Goal: Entertainment & Leisure: Browse casually

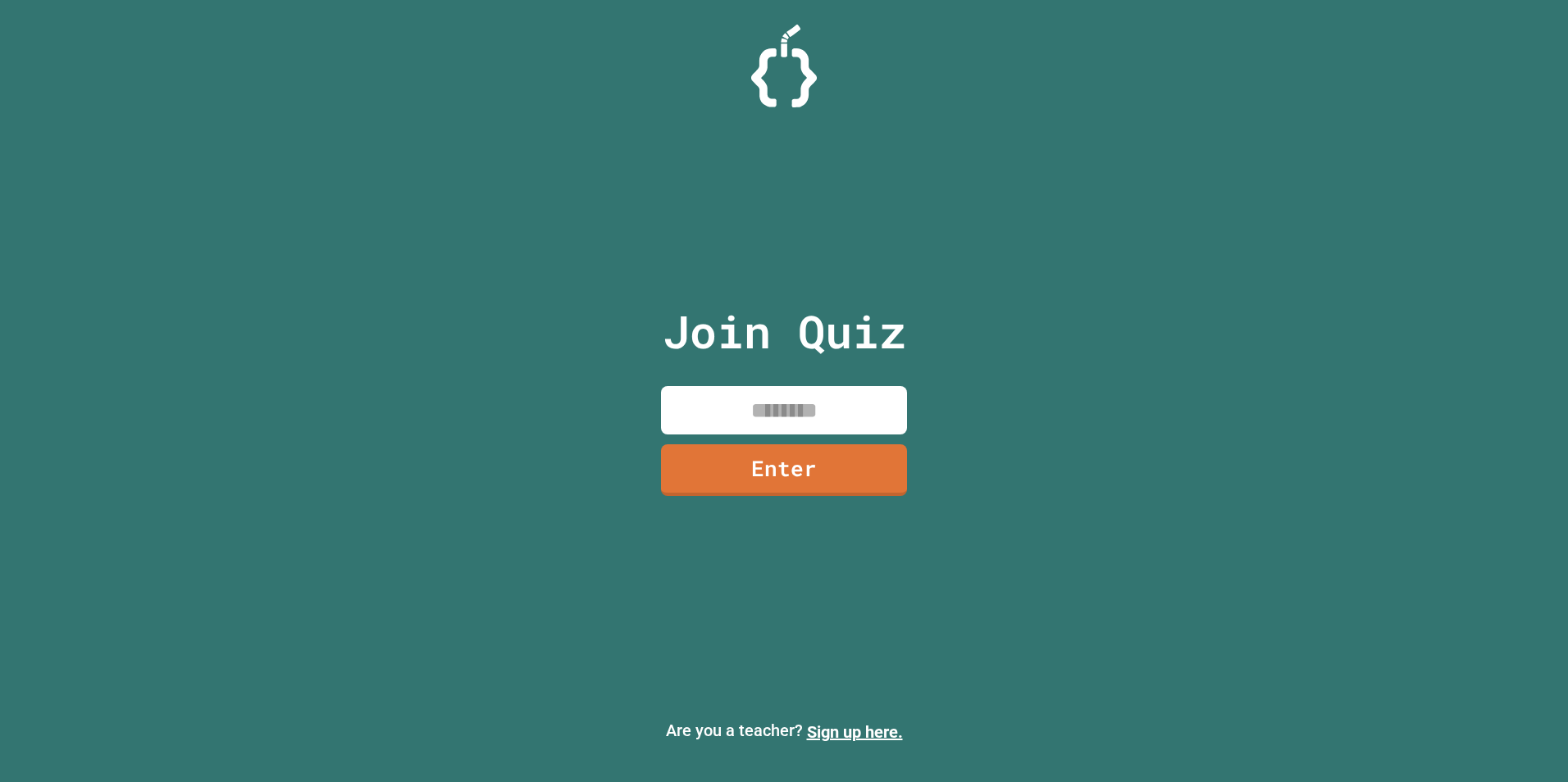
click at [834, 423] on input at bounding box center [784, 410] width 246 height 49
type input "********"
click at [809, 475] on link "Enter" at bounding box center [783, 468] width 237 height 54
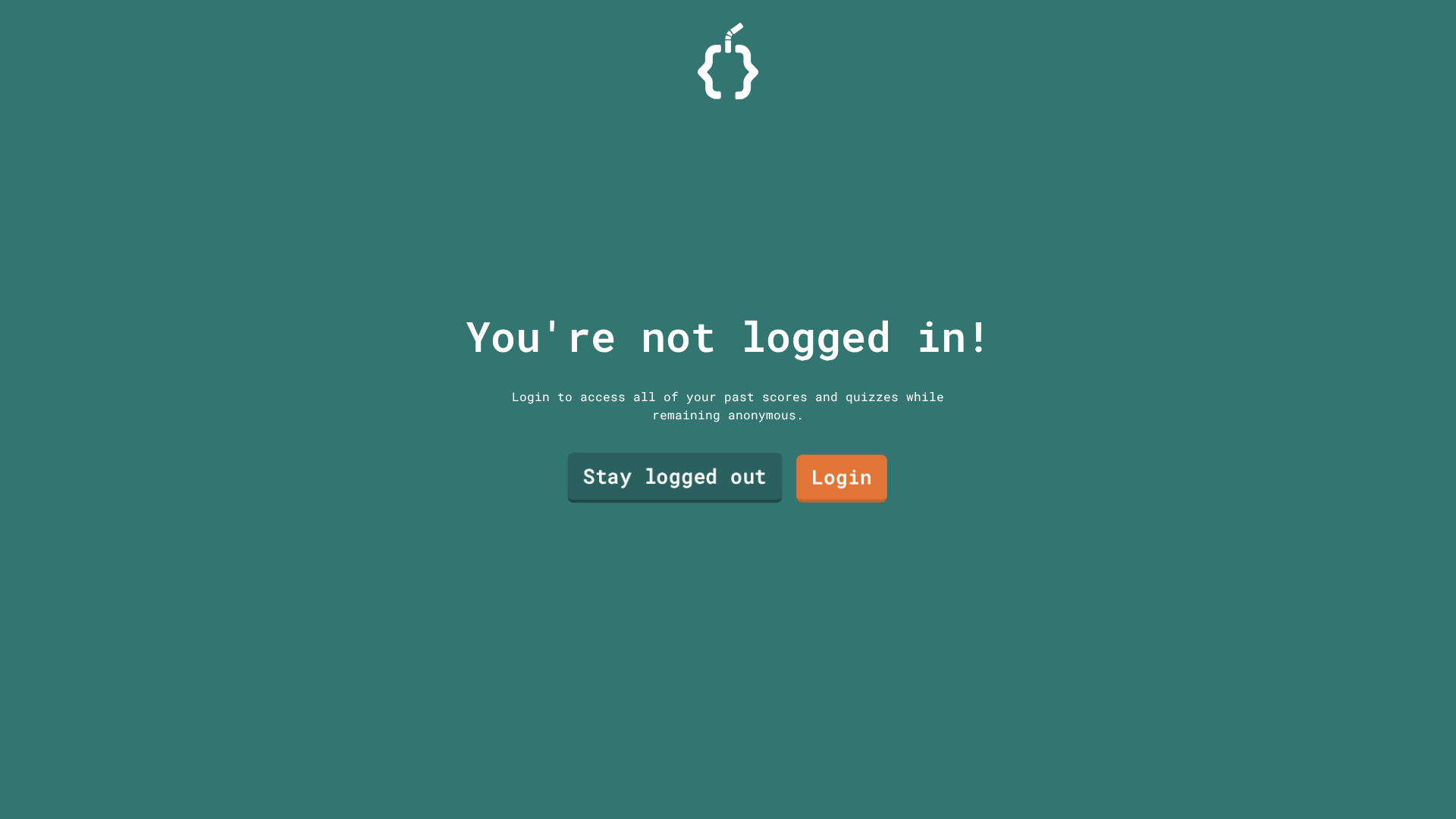
click at [714, 480] on link "Stay logged out" at bounding box center [674, 477] width 215 height 50
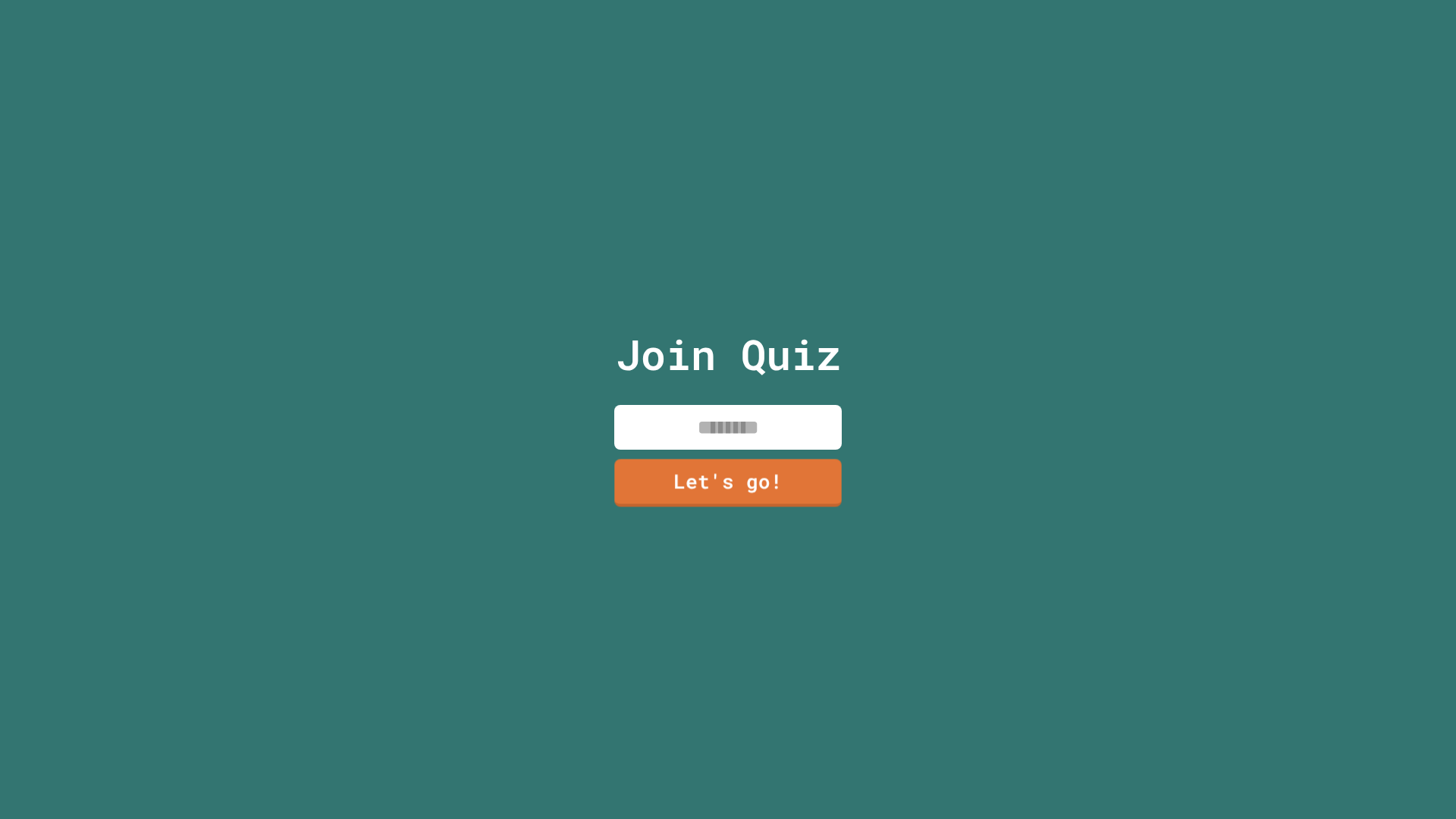
click at [729, 430] on input at bounding box center [728, 427] width 227 height 45
type input "*******"
click at [722, 480] on link "Let's go!" at bounding box center [728, 481] width 219 height 50
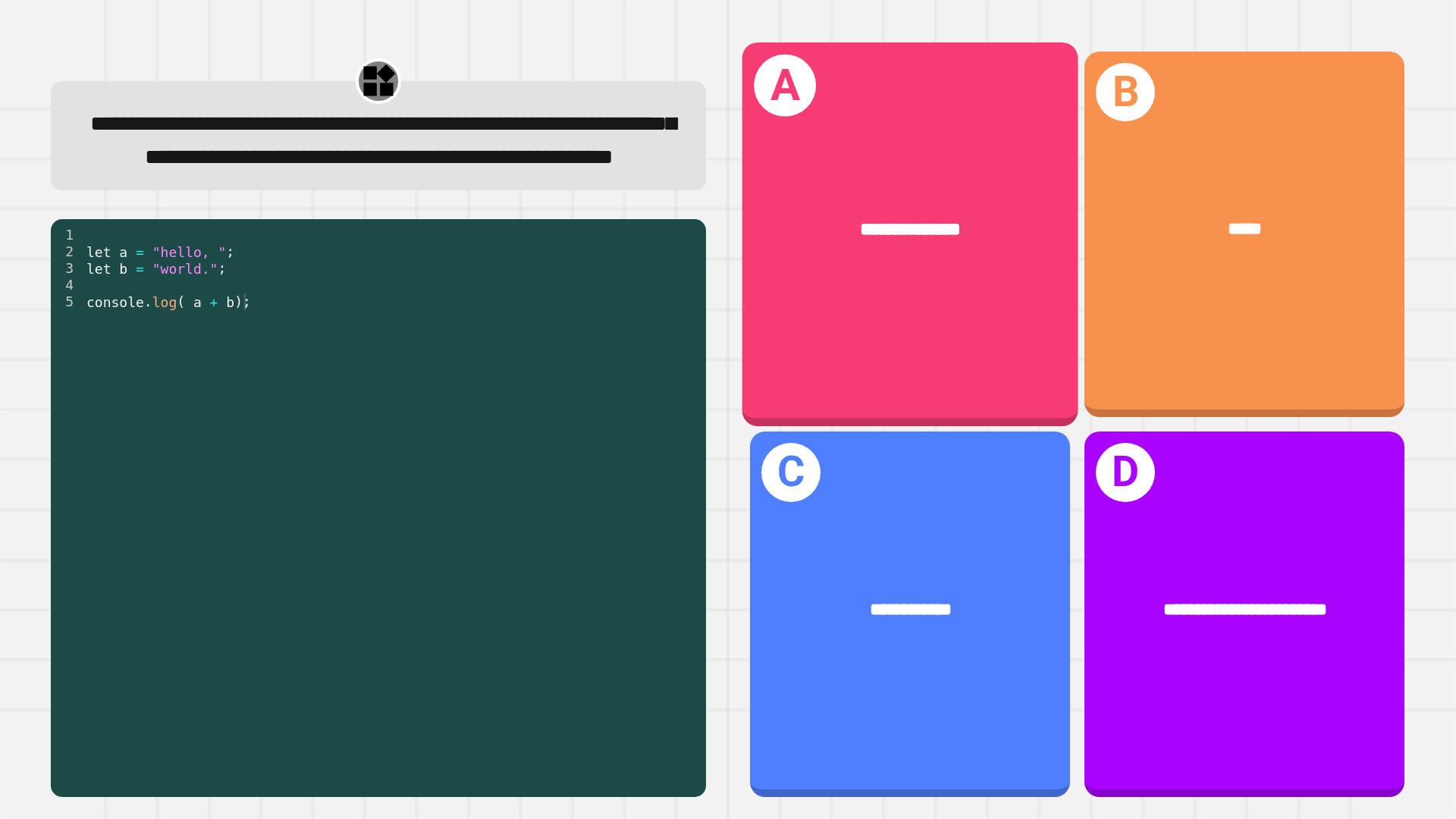
click at [832, 304] on div "**********" at bounding box center [911, 234] width 336 height 384
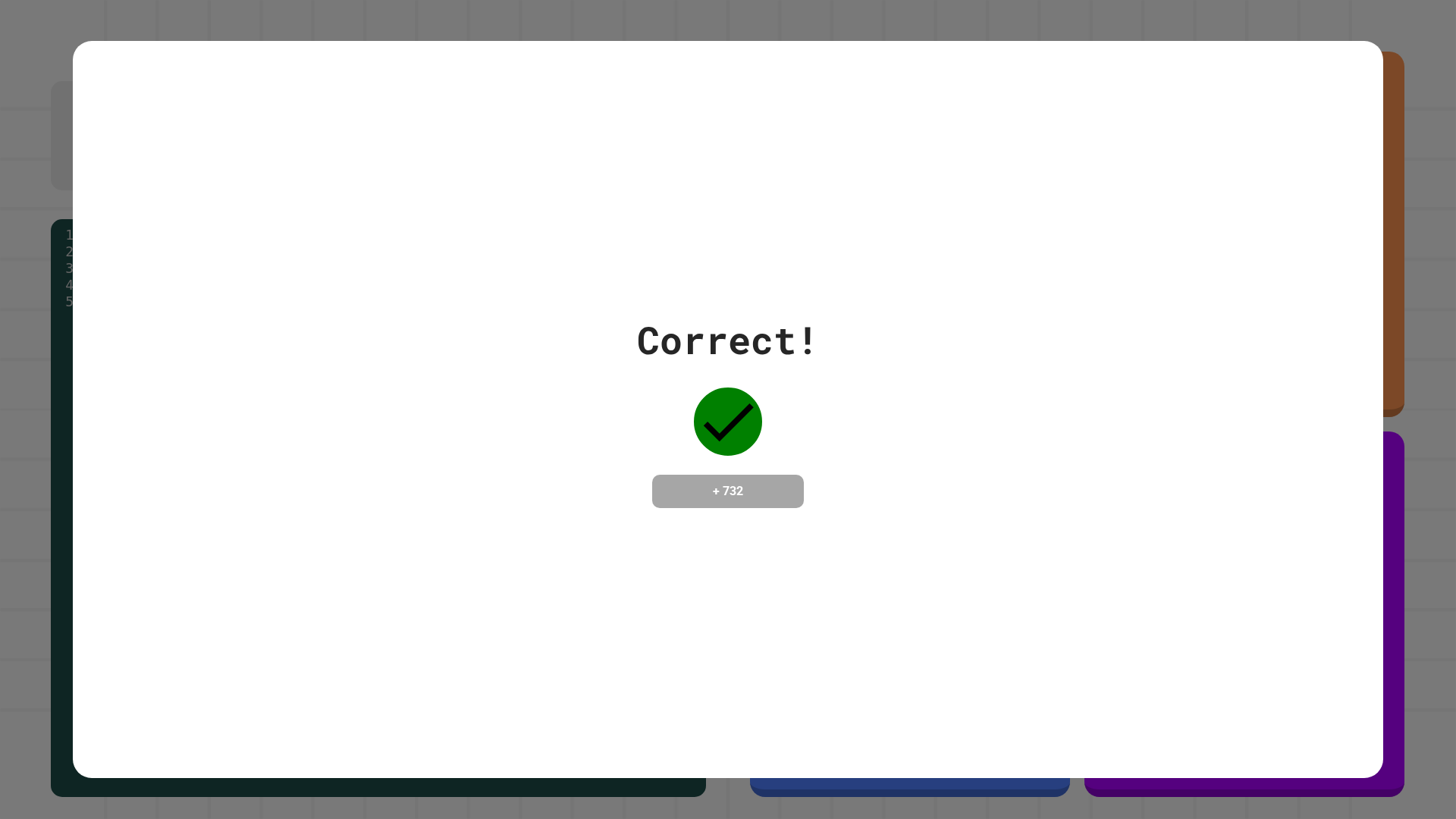
click at [916, 416] on div "Correct! + 732" at bounding box center [728, 410] width 1311 height 197
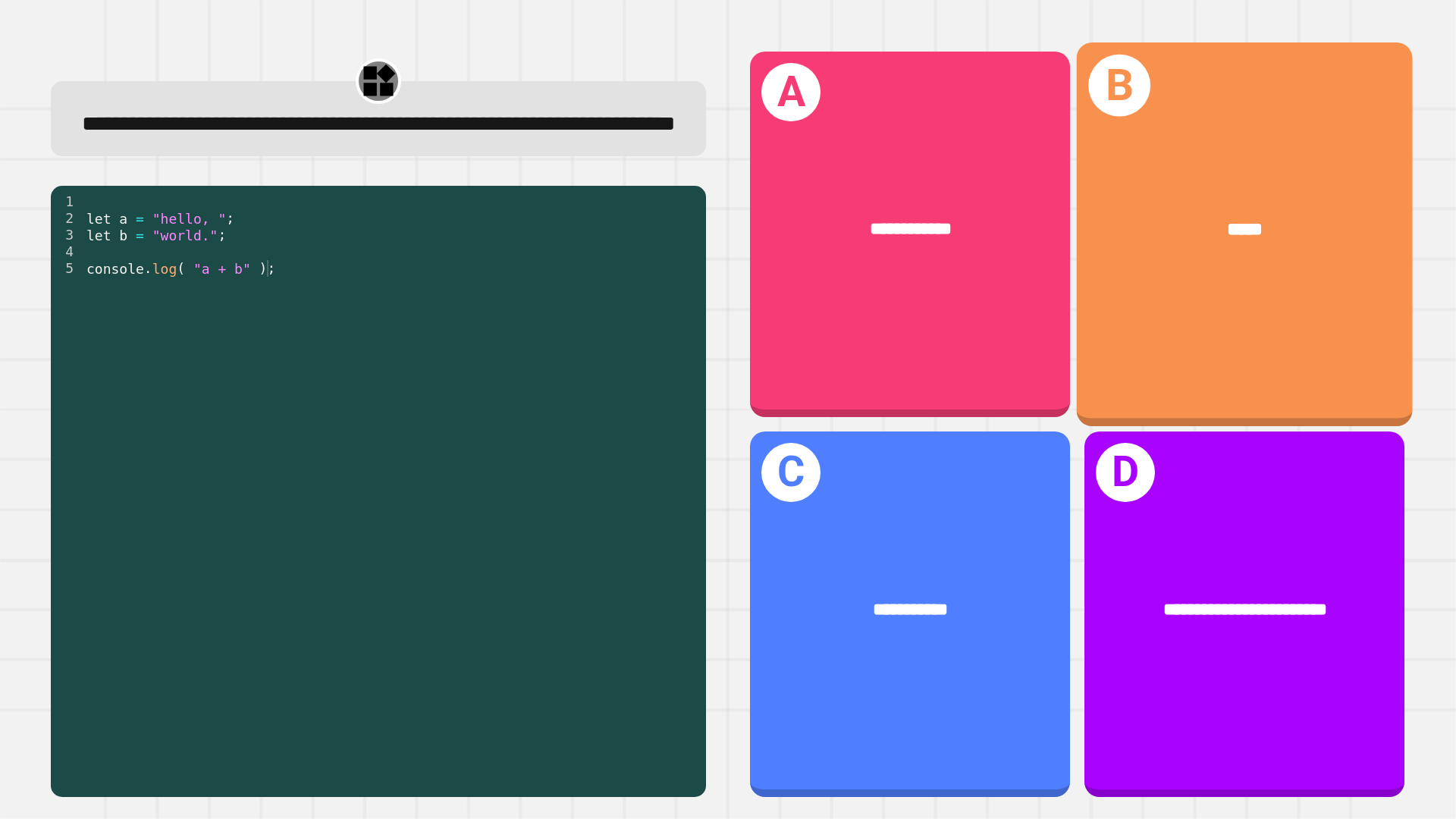
click at [1160, 305] on div "B *****" at bounding box center [1245, 234] width 336 height 384
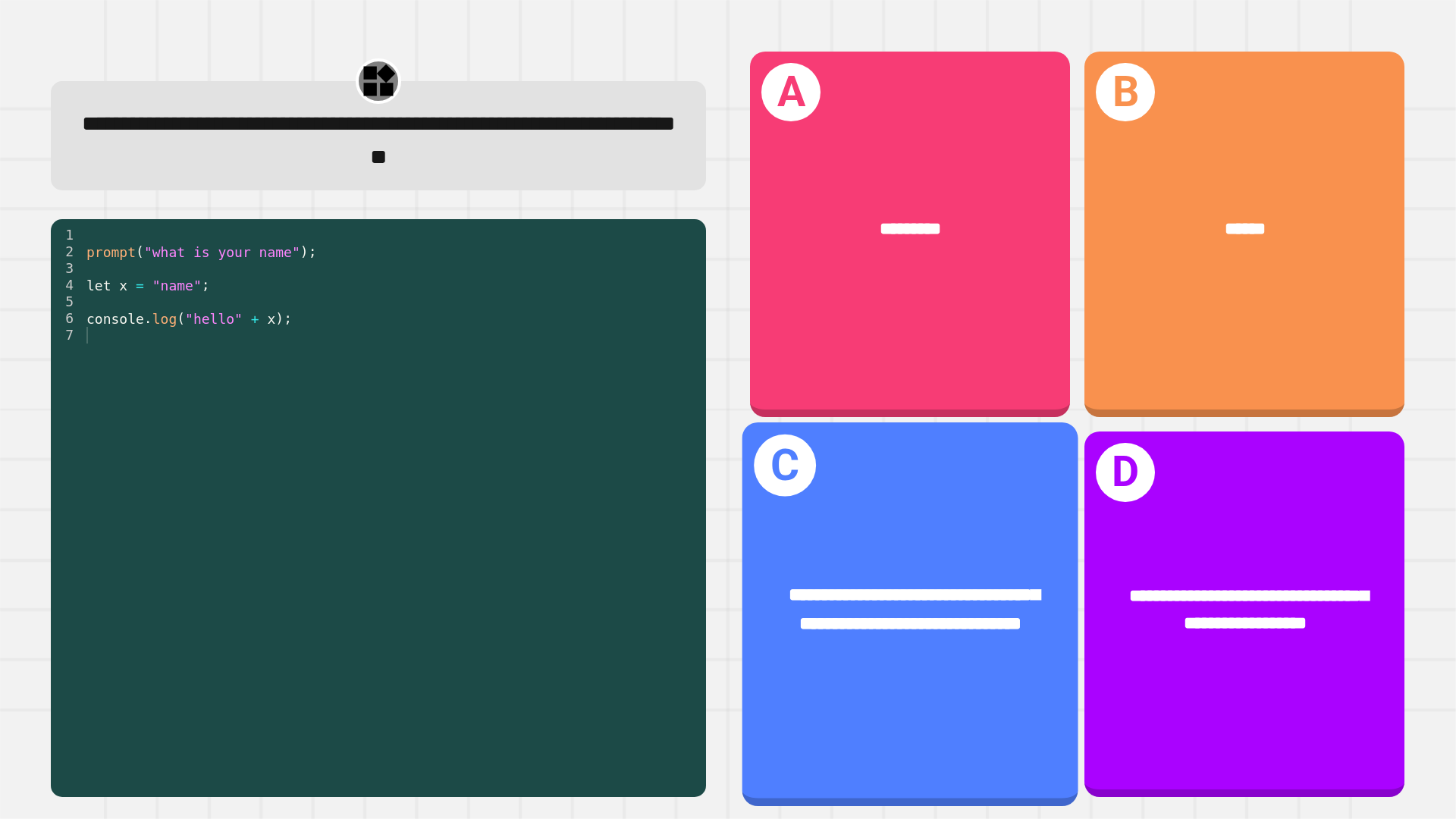
click at [757, 484] on div "**********" at bounding box center [911, 614] width 336 height 384
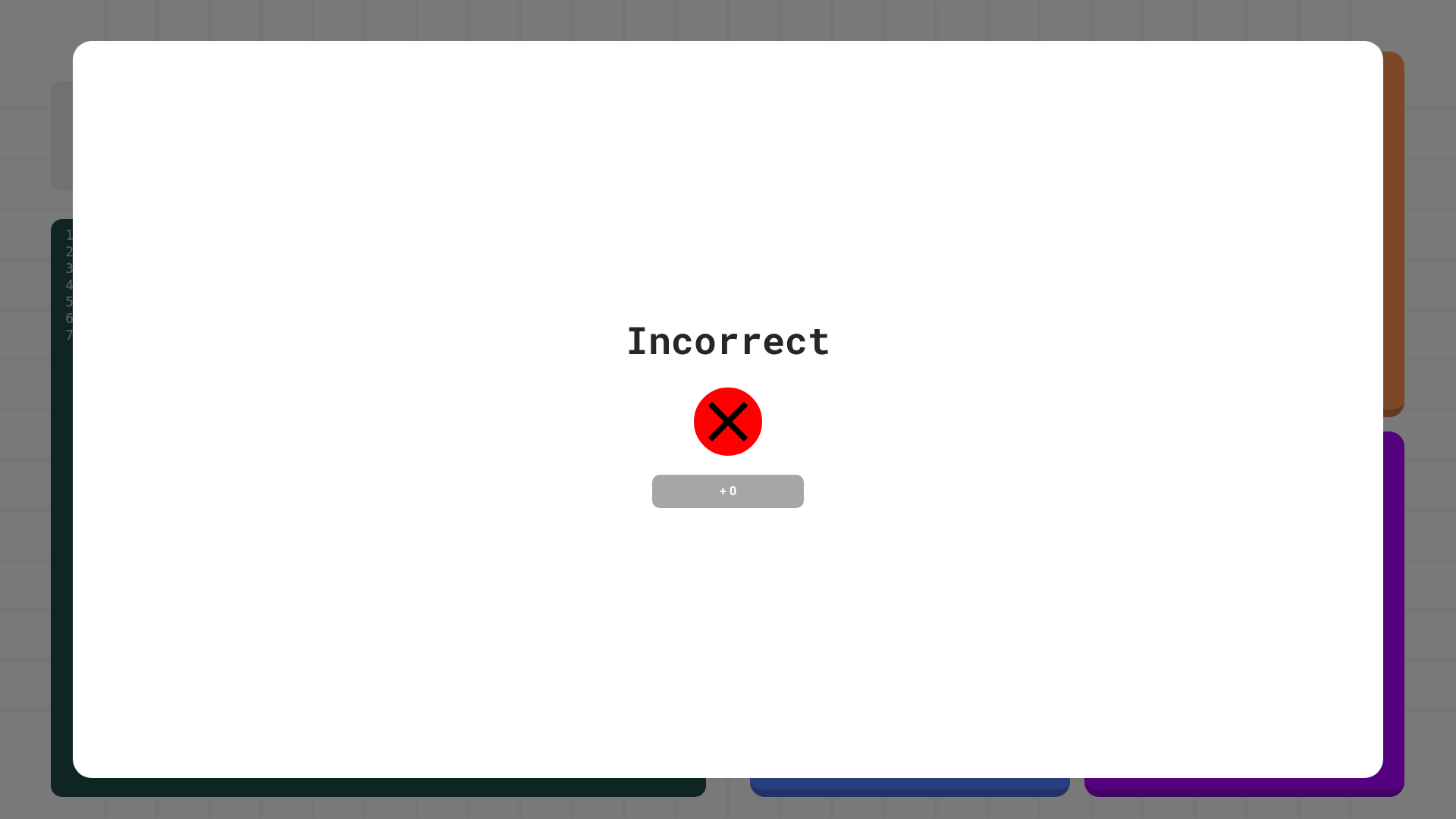
click at [1407, 98] on div "Incorrect + 0" at bounding box center [728, 410] width 1456 height 819
click at [1393, 157] on div "Incorrect + 0" at bounding box center [728, 410] width 1456 height 819
click at [1351, 153] on div "Incorrect + 0" at bounding box center [728, 409] width 1311 height 737
click at [1409, 114] on div "Incorrect + 0" at bounding box center [728, 410] width 1456 height 819
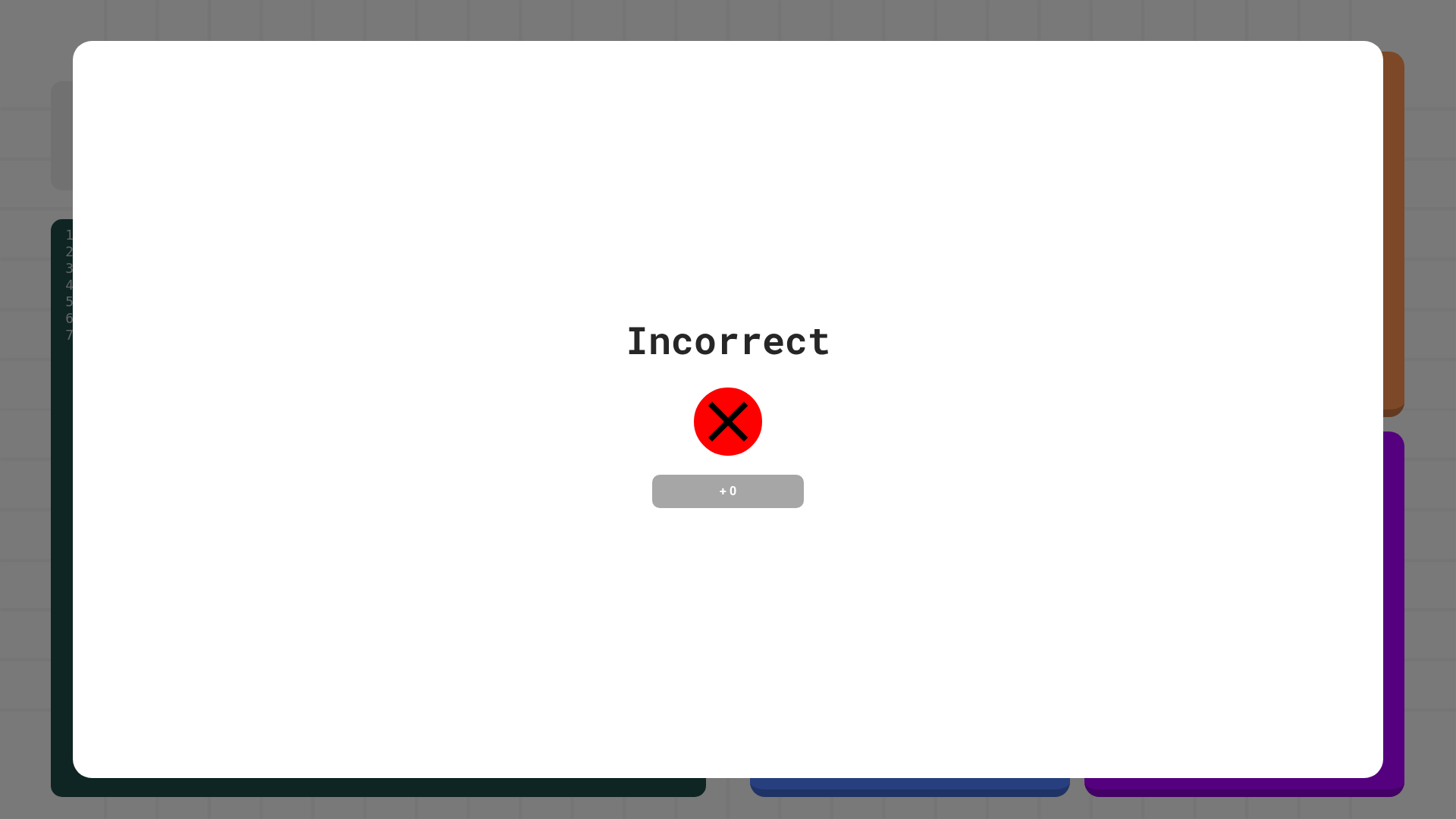
click at [703, 162] on div "Incorrect + 0" at bounding box center [728, 409] width 1311 height 737
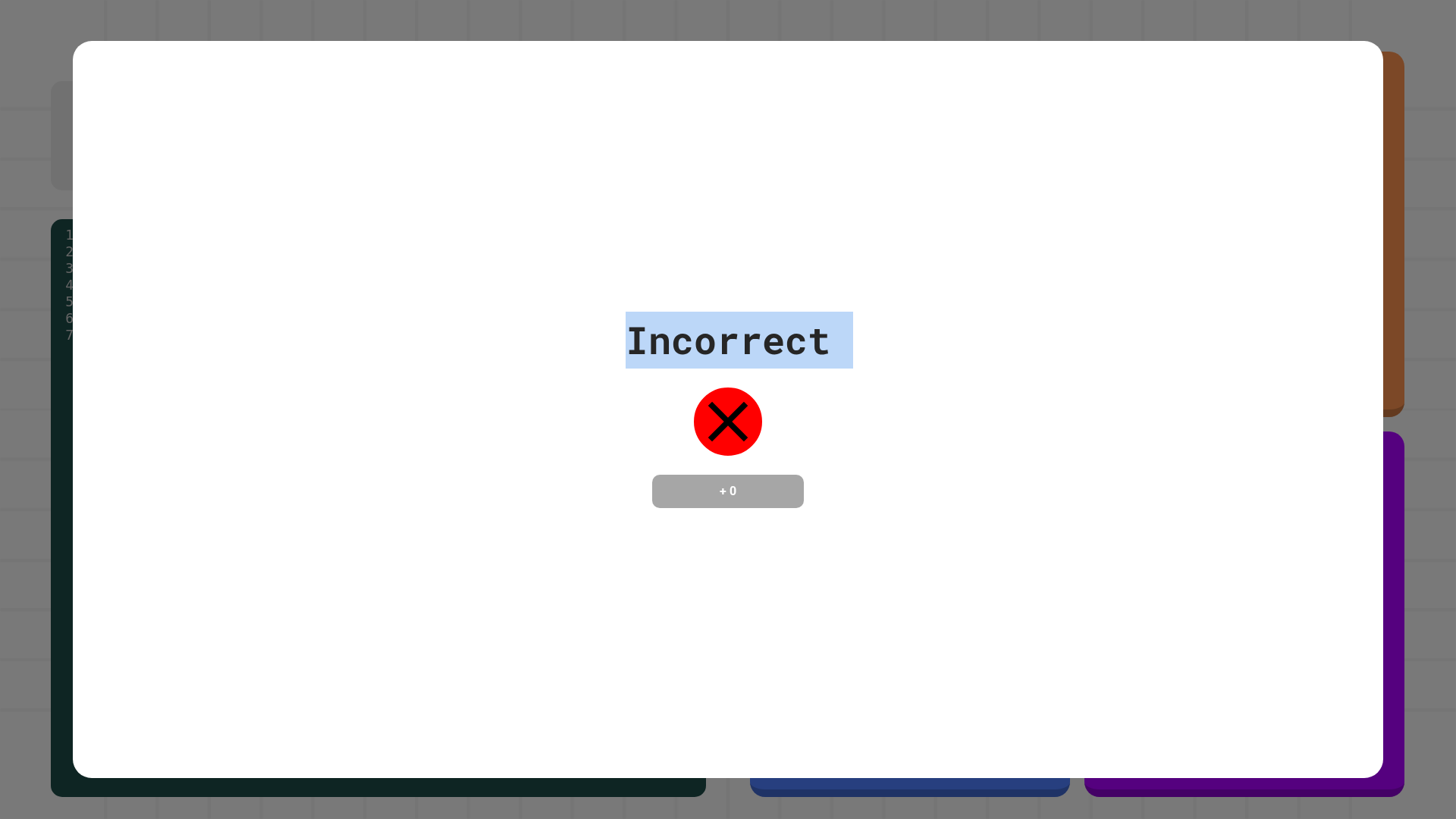
click at [703, 162] on div "Incorrect + 0" at bounding box center [728, 409] width 1311 height 737
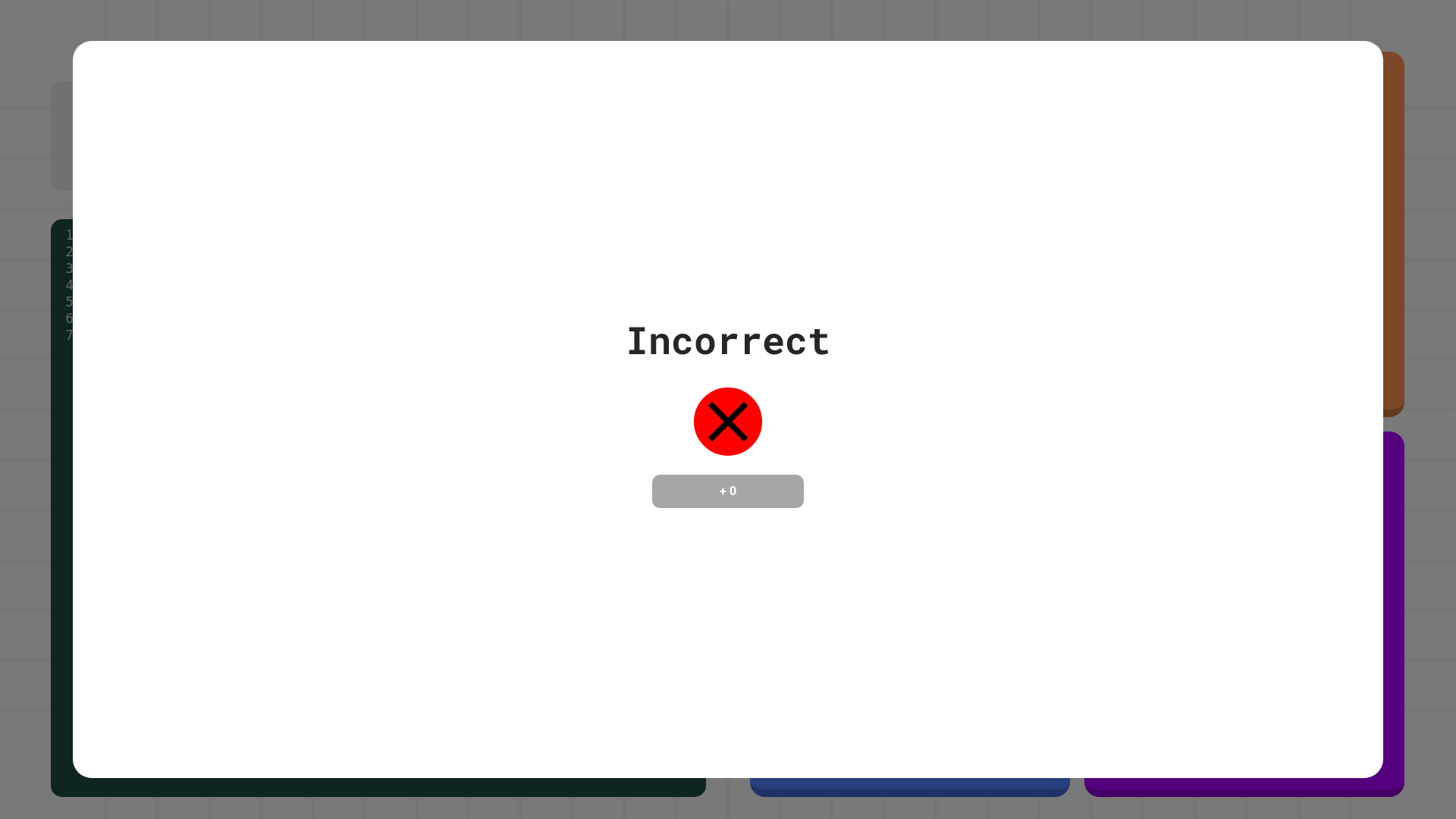
click at [767, 362] on div "Incorrect + 0" at bounding box center [728, 410] width 204 height 197
drag, startPoint x: 767, startPoint y: 362, endPoint x: 768, endPoint y: 326, distance: 36.0
click at [768, 326] on div "Incorrect" at bounding box center [728, 340] width 204 height 57
click at [760, 321] on div "Incorrect" at bounding box center [728, 340] width 204 height 57
click at [761, 320] on div "Incorrect" at bounding box center [728, 340] width 204 height 57
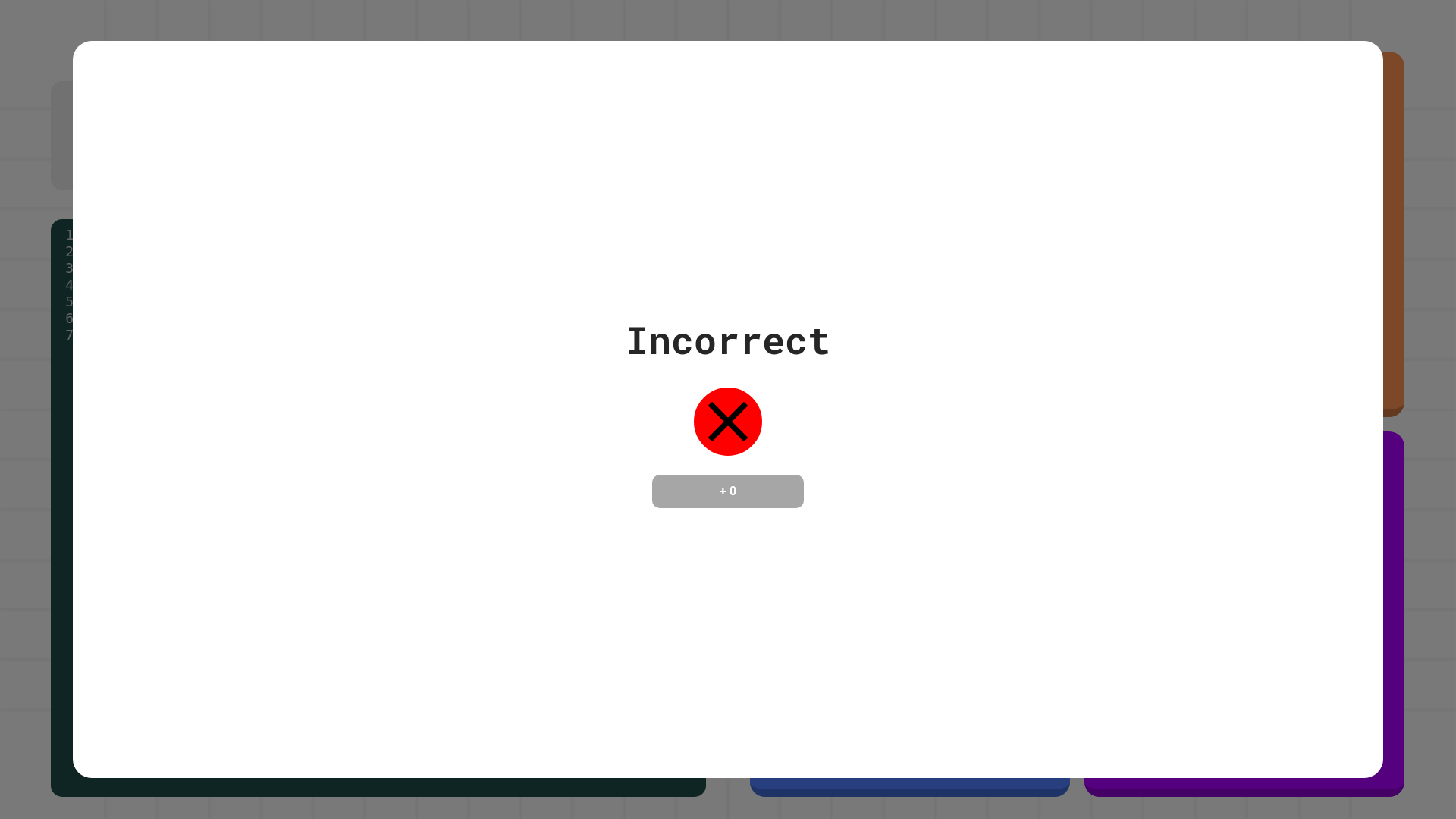
drag, startPoint x: 761, startPoint y: 320, endPoint x: 731, endPoint y: 326, distance: 30.6
click at [731, 326] on div "Incorrect" at bounding box center [728, 340] width 204 height 57
click at [730, 326] on div "Incorrect" at bounding box center [728, 340] width 204 height 57
click at [746, 326] on div "Incorrect" at bounding box center [728, 340] width 204 height 57
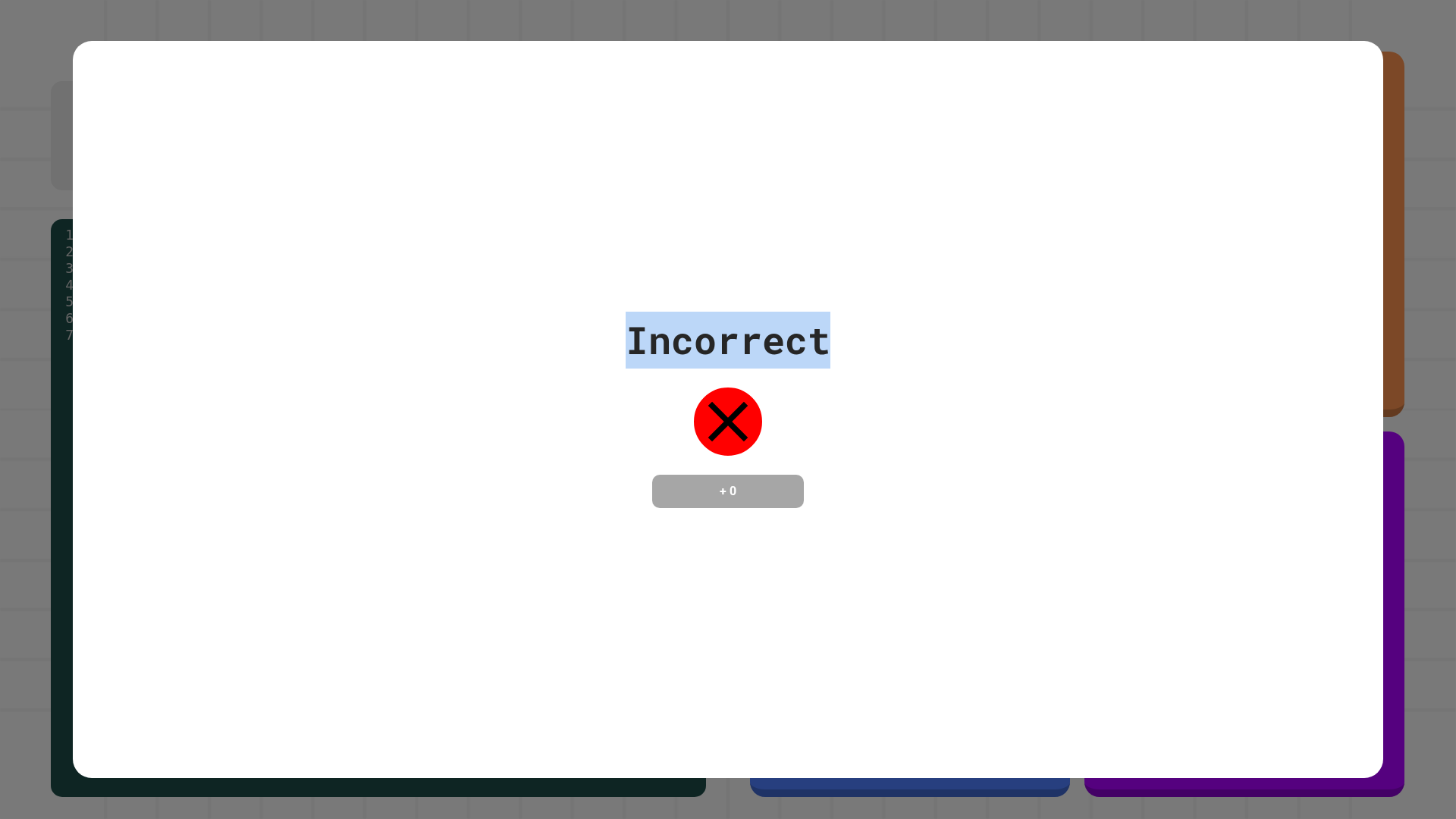
click at [837, 327] on div "Incorrect + 0" at bounding box center [728, 410] width 1311 height 197
drag, startPoint x: 610, startPoint y: 318, endPoint x: 789, endPoint y: 316, distance: 179.0
click at [789, 316] on div "Incorrect + 0" at bounding box center [728, 410] width 1311 height 197
drag, startPoint x: 789, startPoint y: 316, endPoint x: 899, endPoint y: 334, distance: 111.5
click at [899, 334] on div "Incorrect + 0" at bounding box center [728, 410] width 1311 height 197
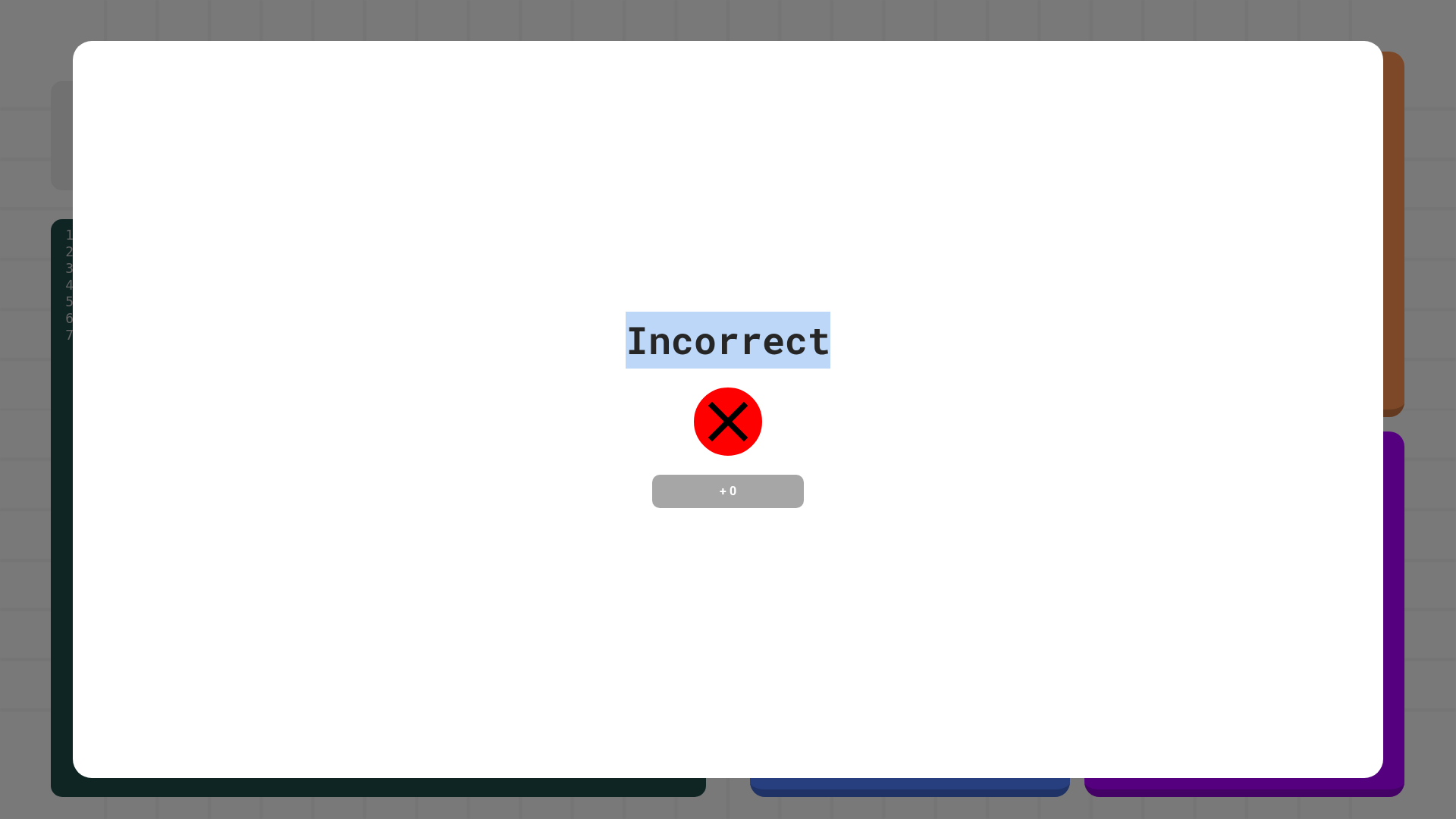
drag, startPoint x: 901, startPoint y: 334, endPoint x: 360, endPoint y: 334, distance: 541.0
click at [360, 334] on div "Incorrect + 0" at bounding box center [728, 410] width 1311 height 197
drag, startPoint x: 360, startPoint y: 334, endPoint x: 325, endPoint y: 329, distance: 35.4
click at [325, 329] on div "Incorrect + 0" at bounding box center [728, 410] width 1311 height 197
drag, startPoint x: 388, startPoint y: 329, endPoint x: 968, endPoint y: 363, distance: 581.0
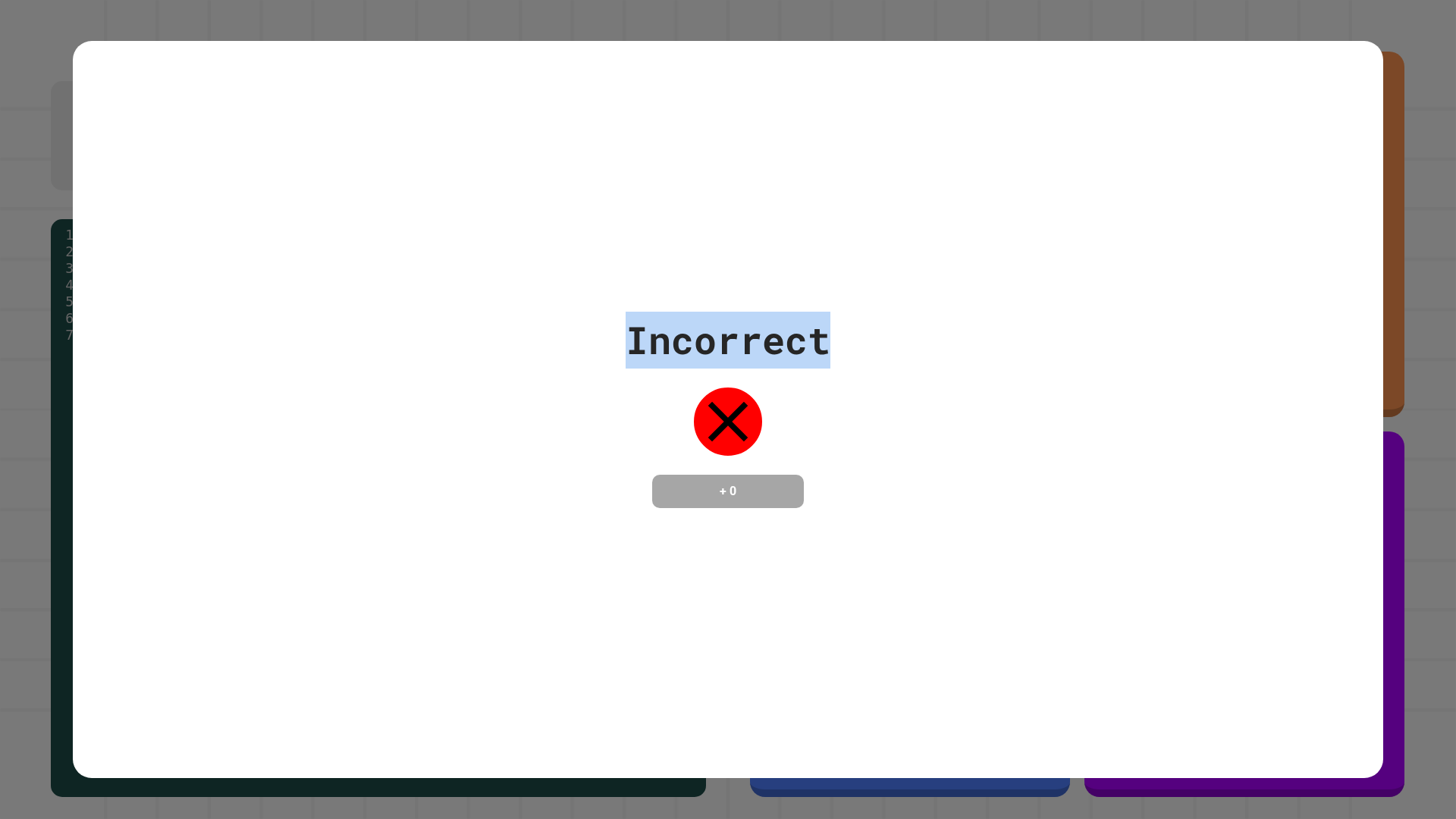
click at [968, 363] on div "Incorrect + 0" at bounding box center [728, 410] width 1311 height 197
click at [969, 363] on div "Incorrect + 0" at bounding box center [728, 410] width 1311 height 197
drag, startPoint x: 506, startPoint y: 351, endPoint x: 399, endPoint y: 351, distance: 107.0
click at [399, 351] on div "Incorrect + 0" at bounding box center [728, 410] width 1311 height 197
drag, startPoint x: 399, startPoint y: 351, endPoint x: 388, endPoint y: 350, distance: 11.0
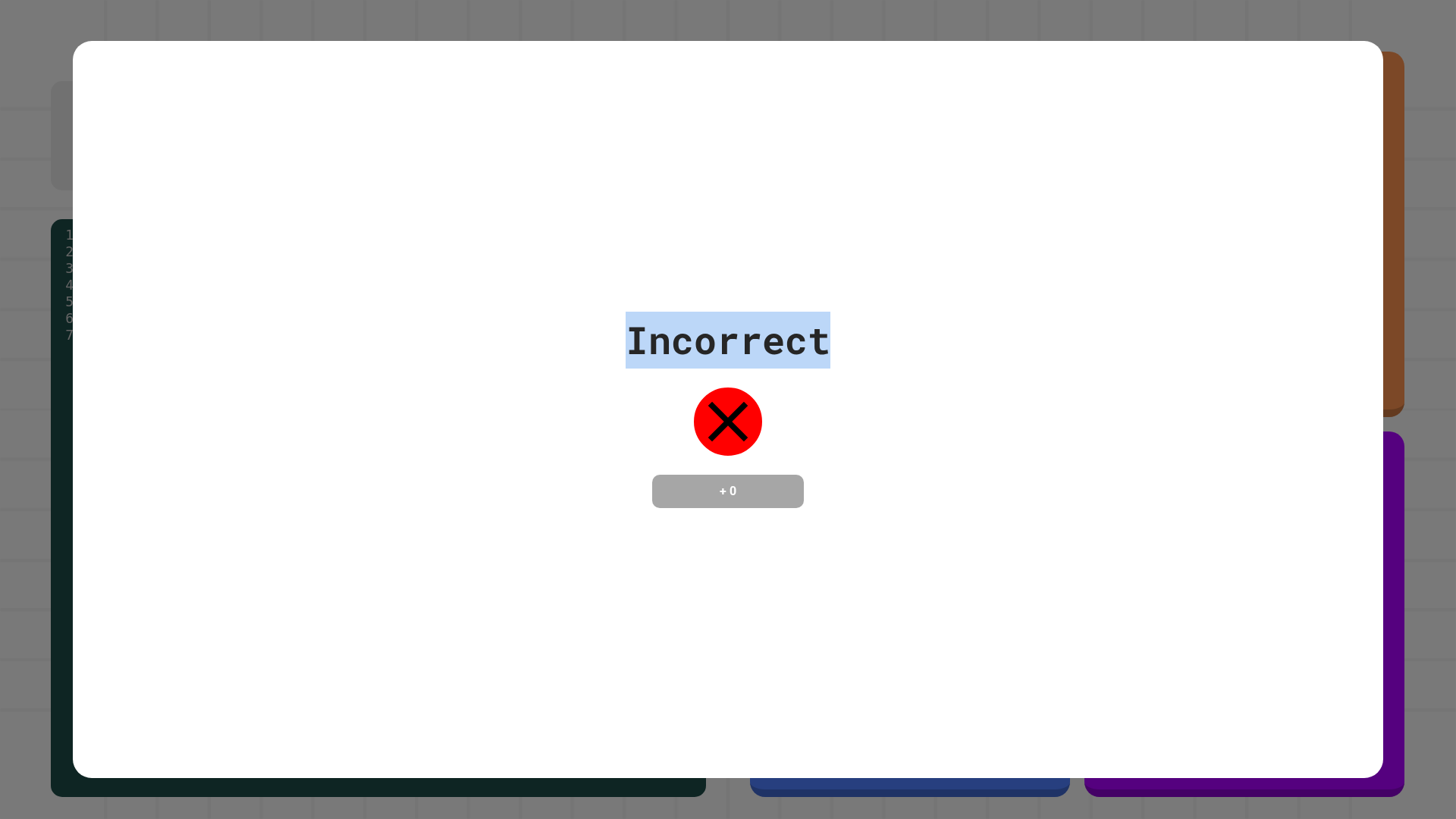
click at [388, 350] on div "Incorrect + 0" at bounding box center [728, 410] width 1311 height 197
drag, startPoint x: 388, startPoint y: 350, endPoint x: 1271, endPoint y: 426, distance: 886.3
click at [1271, 426] on div "Incorrect + 0" at bounding box center [728, 410] width 1311 height 197
drag, startPoint x: 1271, startPoint y: 426, endPoint x: 907, endPoint y: 370, distance: 368.3
click at [1037, 398] on div "Incorrect + 0" at bounding box center [728, 410] width 1311 height 197
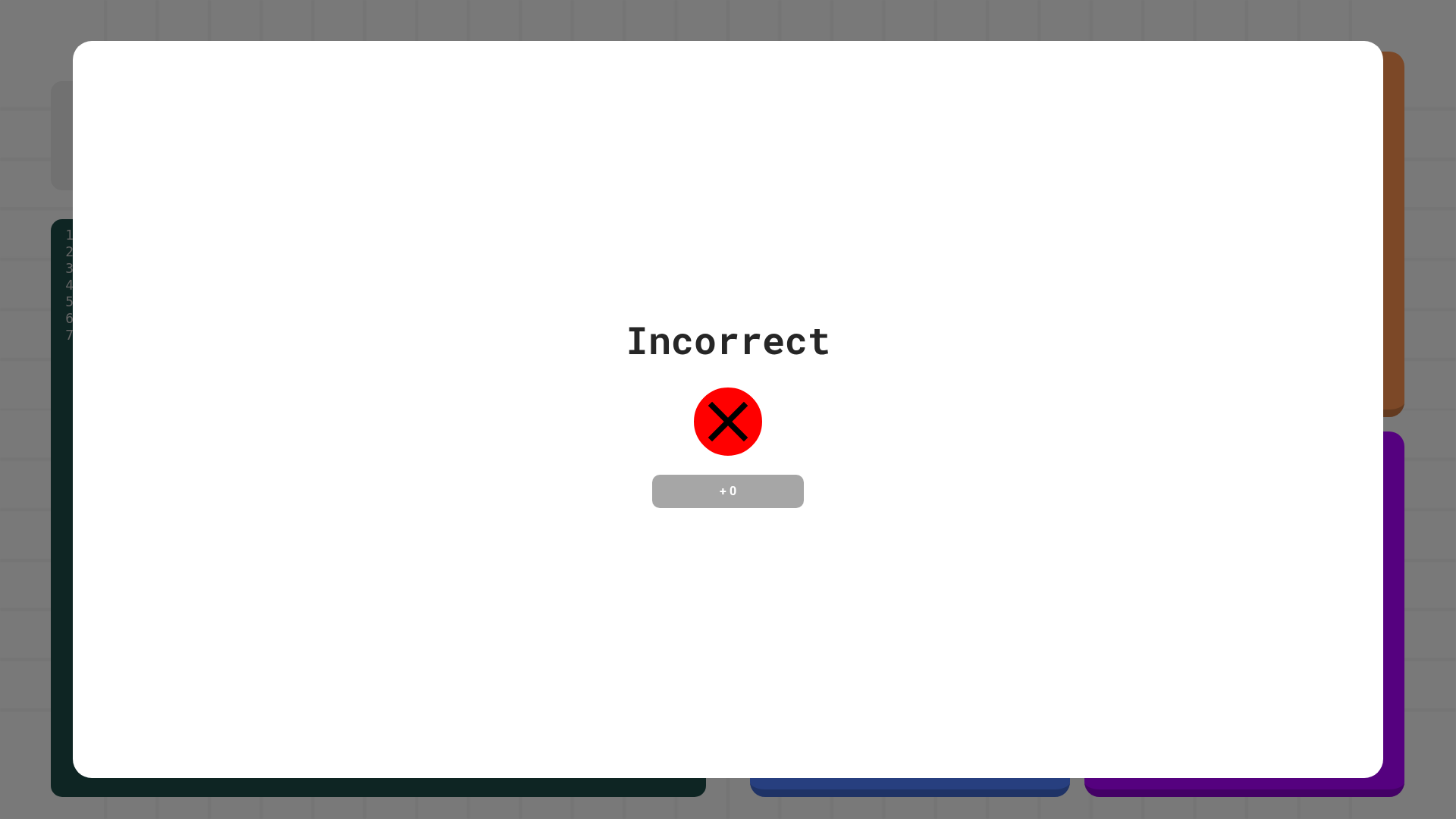
click at [772, 346] on div "Incorrect" at bounding box center [728, 340] width 204 height 57
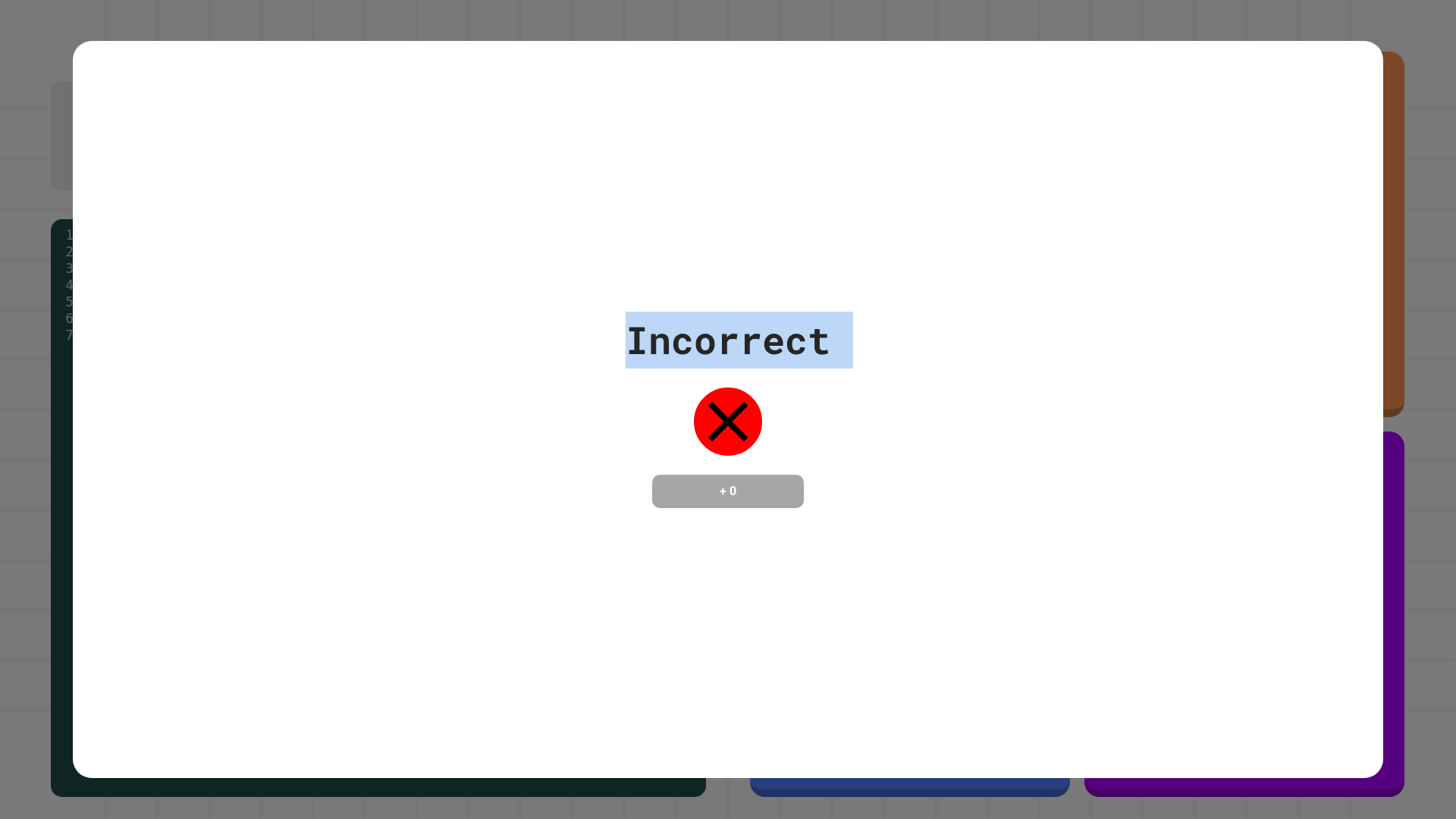
click at [772, 346] on div "Incorrect" at bounding box center [728, 340] width 204 height 57
click at [556, 343] on div "Incorrect + 0" at bounding box center [728, 410] width 1311 height 197
drag, startPoint x: 499, startPoint y: 343, endPoint x: 1067, endPoint y: 368, distance: 568.5
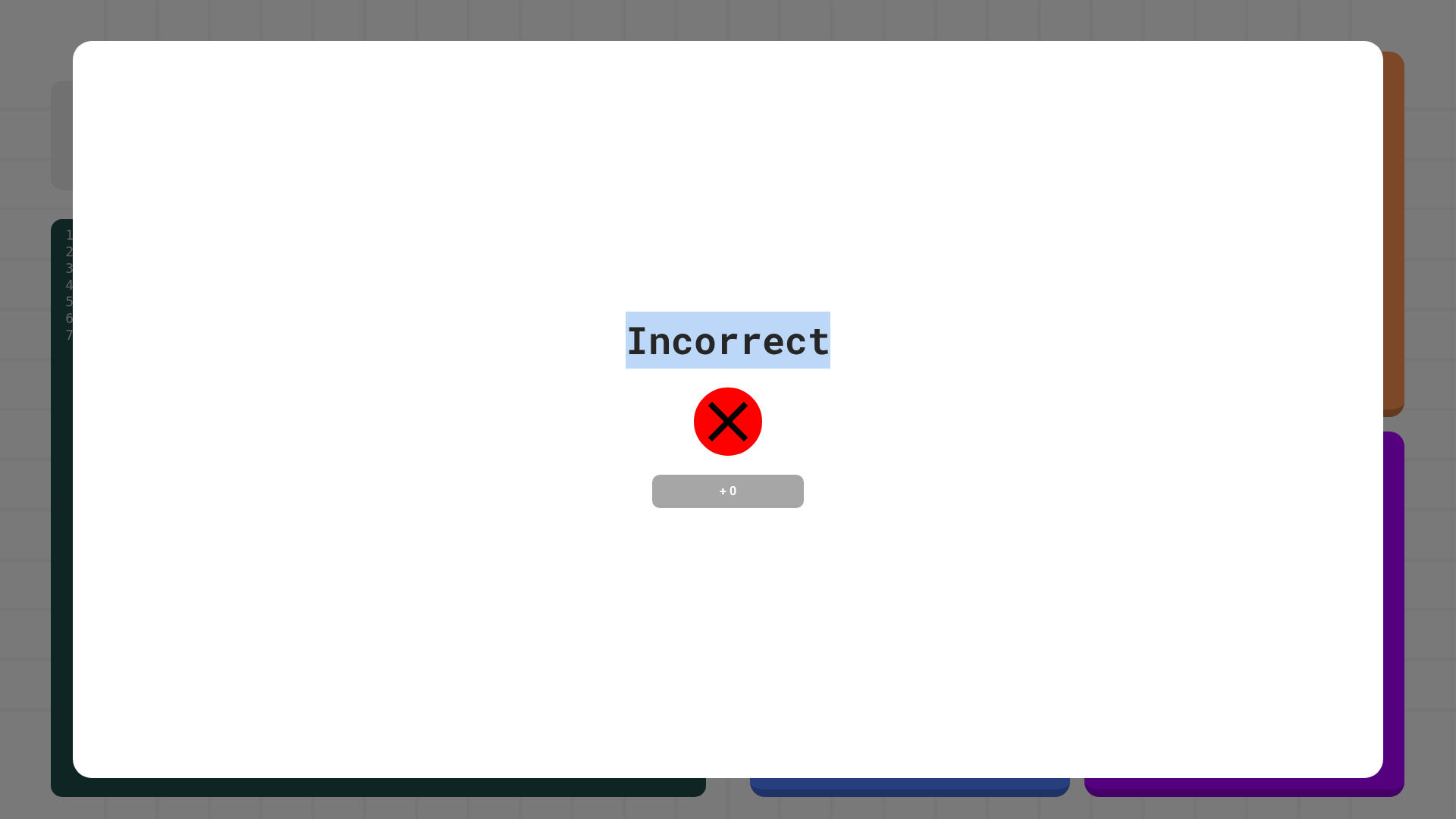
click at [1067, 368] on div "Incorrect + 0" at bounding box center [728, 410] width 1311 height 197
drag, startPoint x: 730, startPoint y: 324, endPoint x: 699, endPoint y: 325, distance: 31.0
click at [699, 325] on div "Incorrect" at bounding box center [728, 340] width 204 height 57
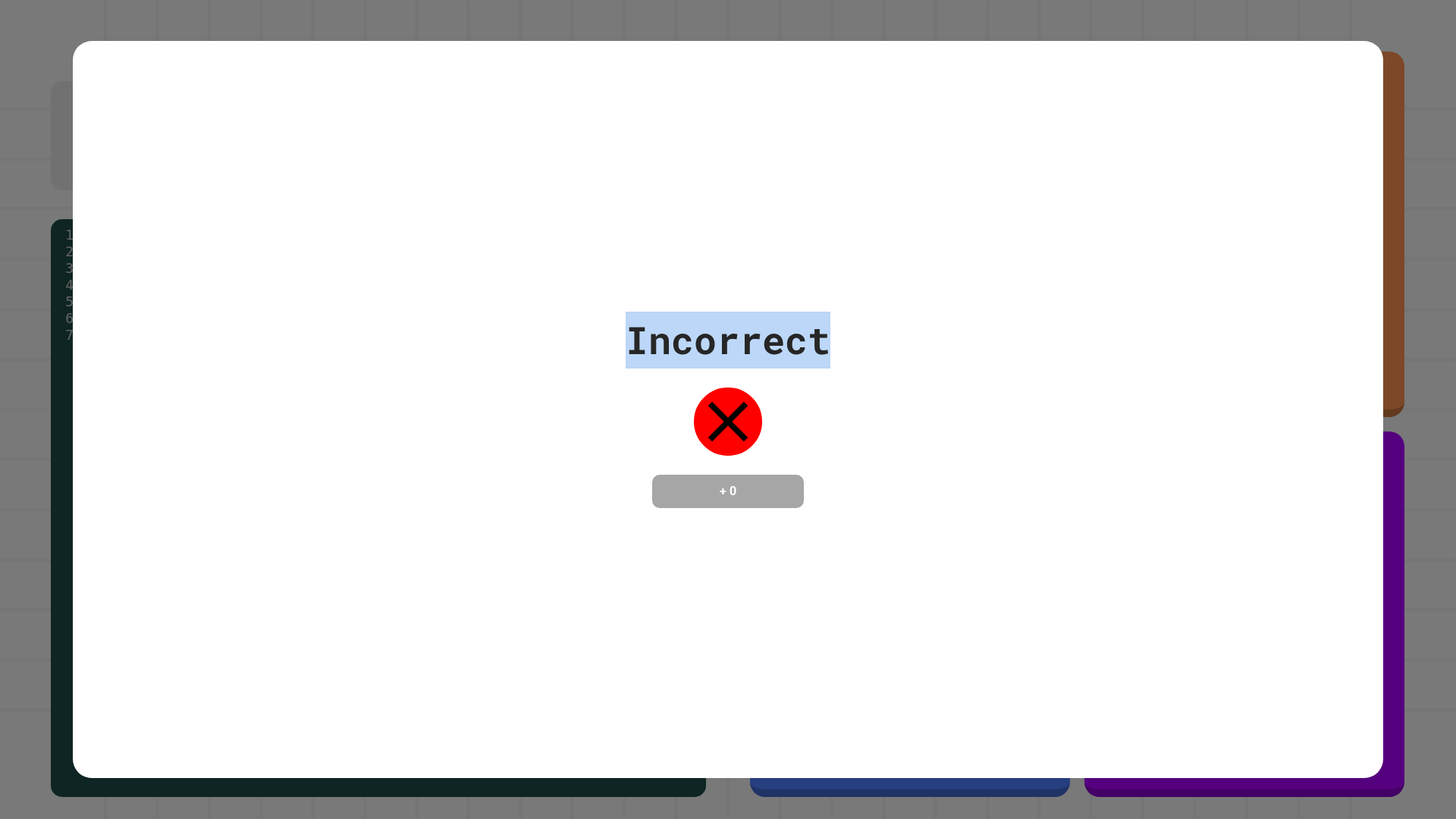
click at [699, 325] on div "Incorrect" at bounding box center [728, 340] width 204 height 57
drag, startPoint x: 604, startPoint y: 333, endPoint x: 1224, endPoint y: 366, distance: 620.9
click at [1224, 366] on div "Incorrect + 0" at bounding box center [728, 410] width 1311 height 197
drag, startPoint x: 1224, startPoint y: 366, endPoint x: 1143, endPoint y: 354, distance: 81.9
click at [1163, 354] on div "Incorrect + 0" at bounding box center [728, 410] width 1311 height 197
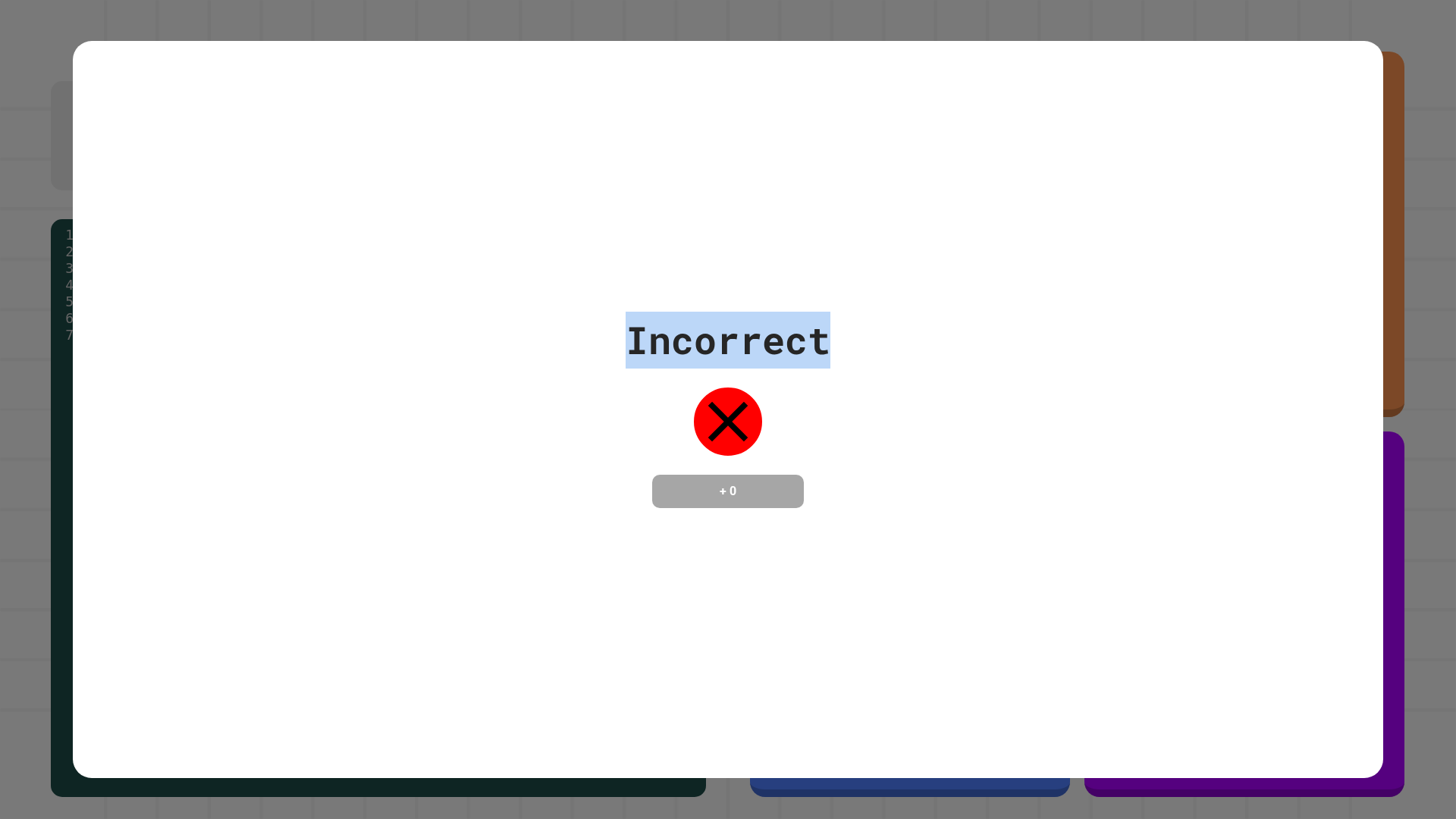
click at [682, 327] on div "Incorrect" at bounding box center [728, 340] width 204 height 57
drag, startPoint x: 686, startPoint y: 329, endPoint x: 986, endPoint y: 359, distance: 301.5
click at [986, 359] on div "Incorrect + 0" at bounding box center [728, 410] width 1311 height 197
drag, startPoint x: 986, startPoint y: 359, endPoint x: 778, endPoint y: 354, distance: 208.1
click at [778, 354] on div "Incorrect" at bounding box center [728, 340] width 204 height 57
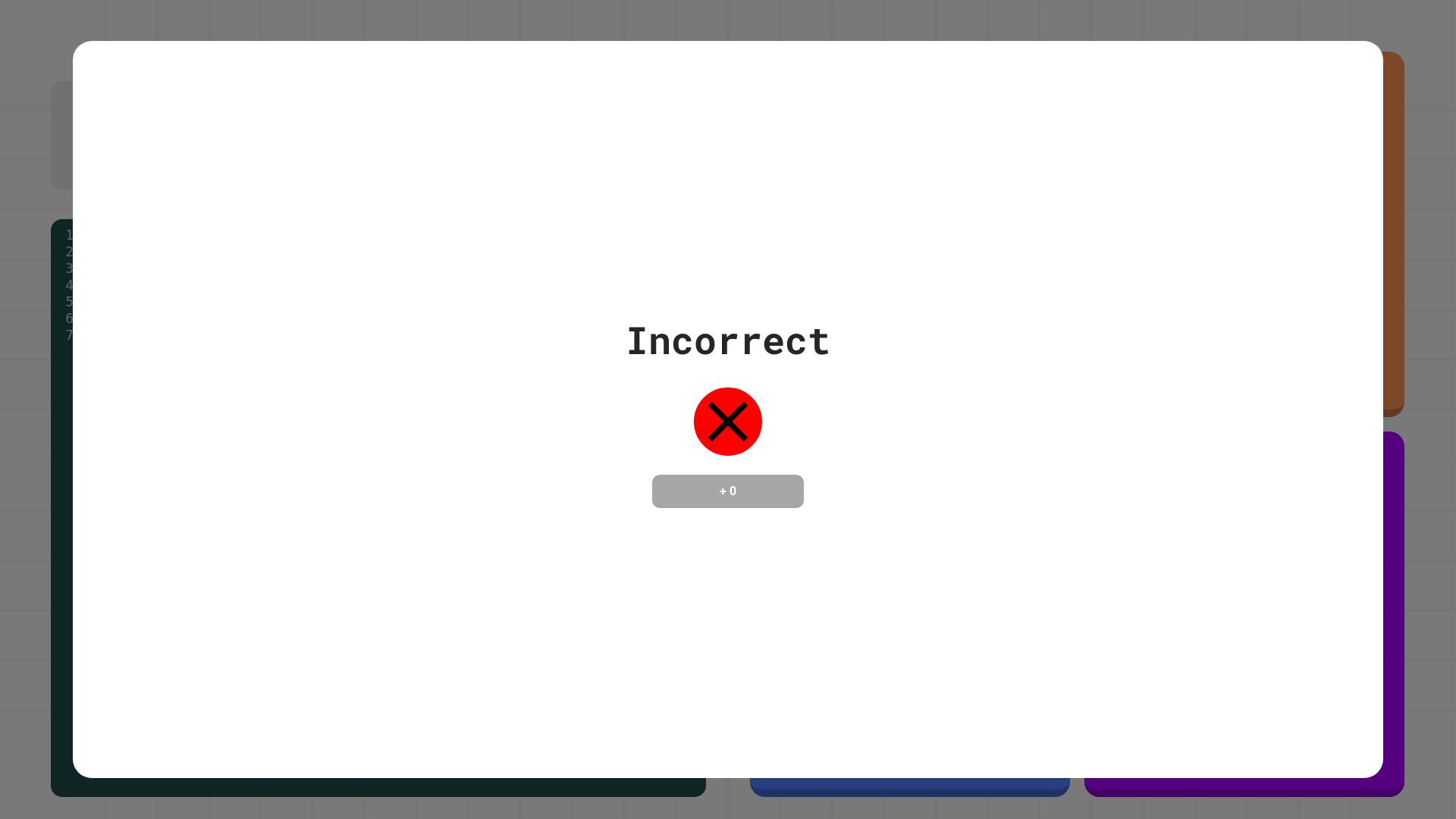
click at [715, 333] on div "Incorrect" at bounding box center [728, 340] width 204 height 57
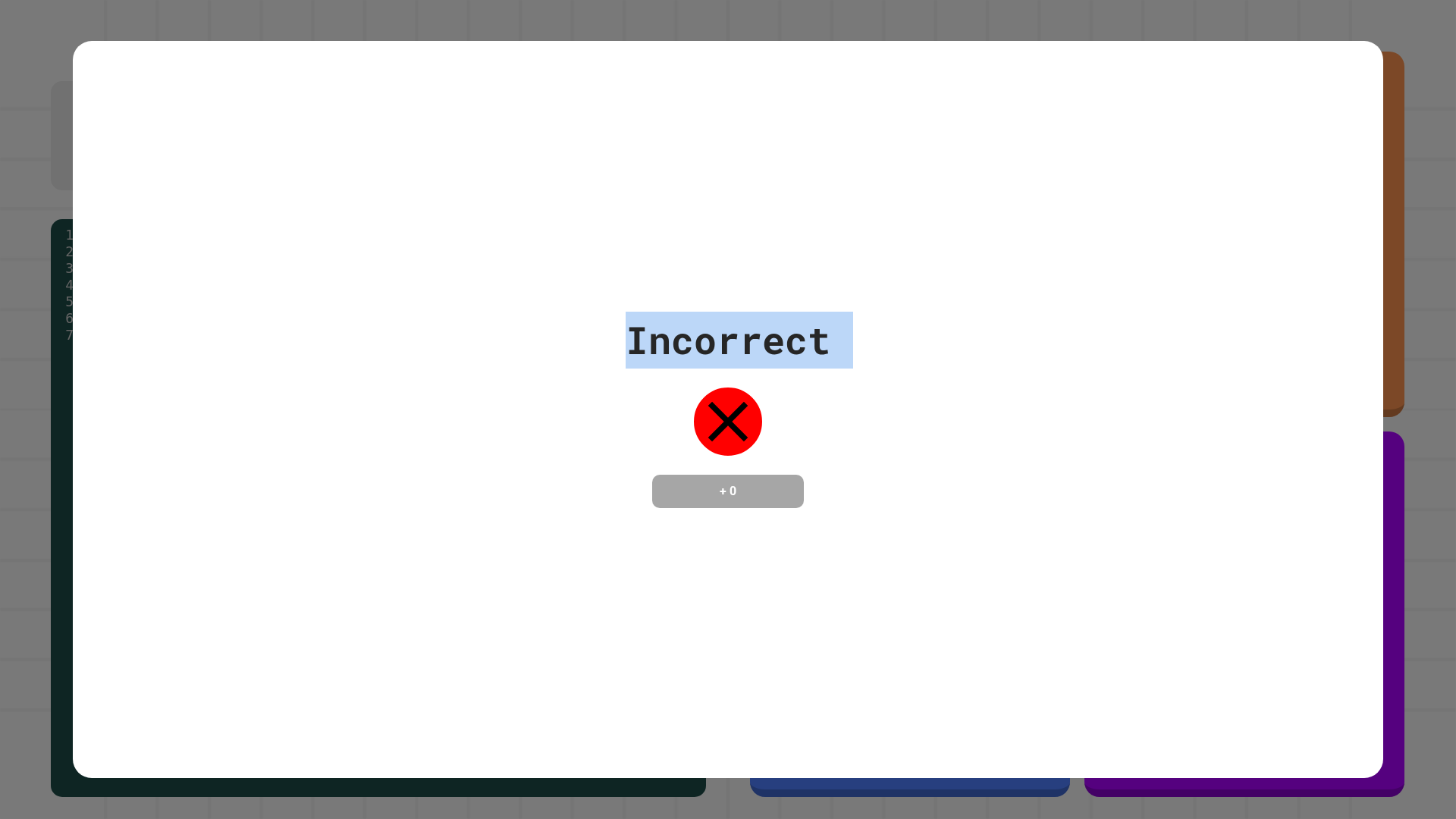
click at [715, 333] on div "Incorrect" at bounding box center [728, 340] width 204 height 57
click at [647, 332] on div "Incorrect" at bounding box center [728, 340] width 204 height 57
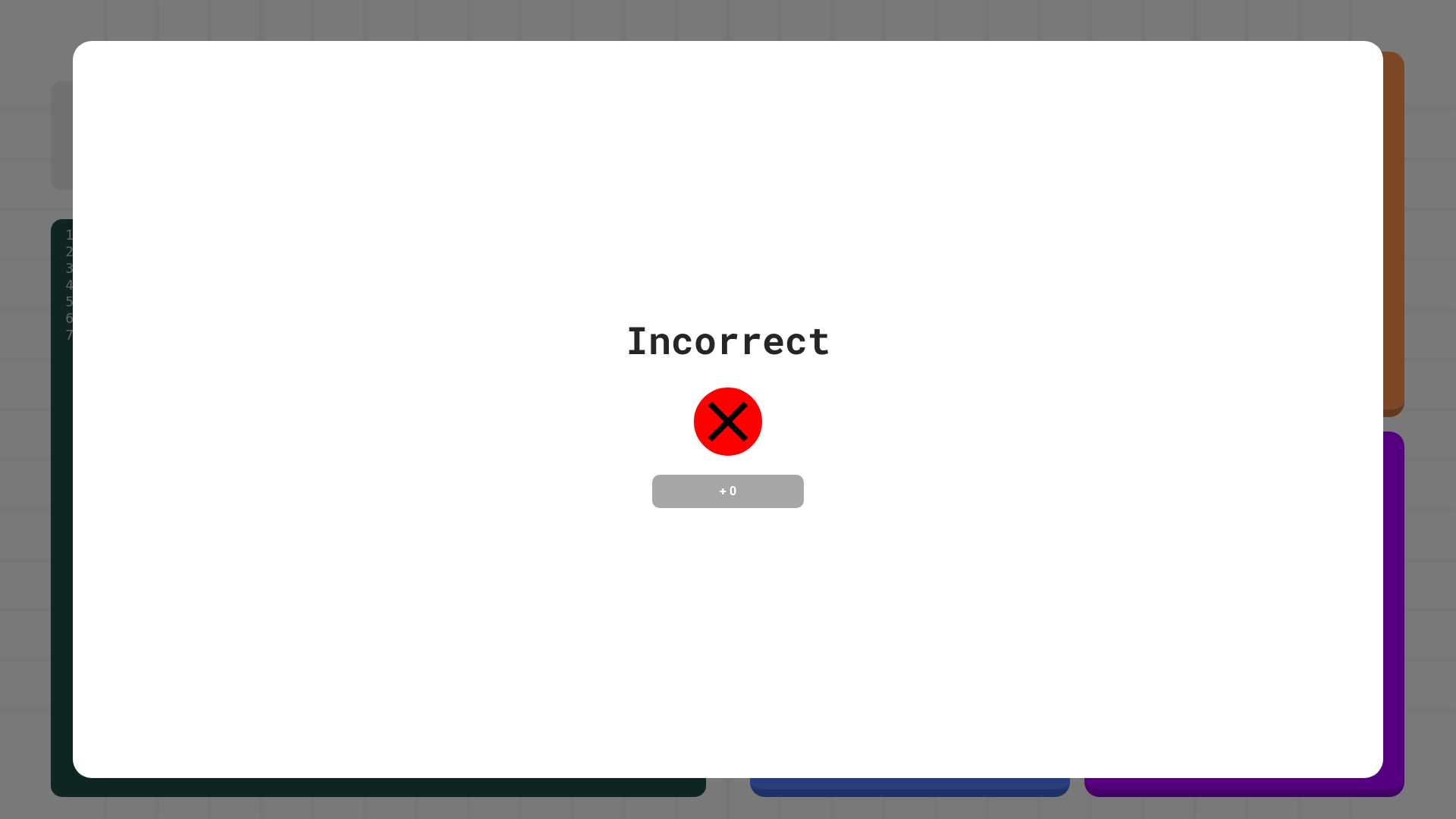
click at [647, 332] on div "Incorrect" at bounding box center [728, 340] width 204 height 57
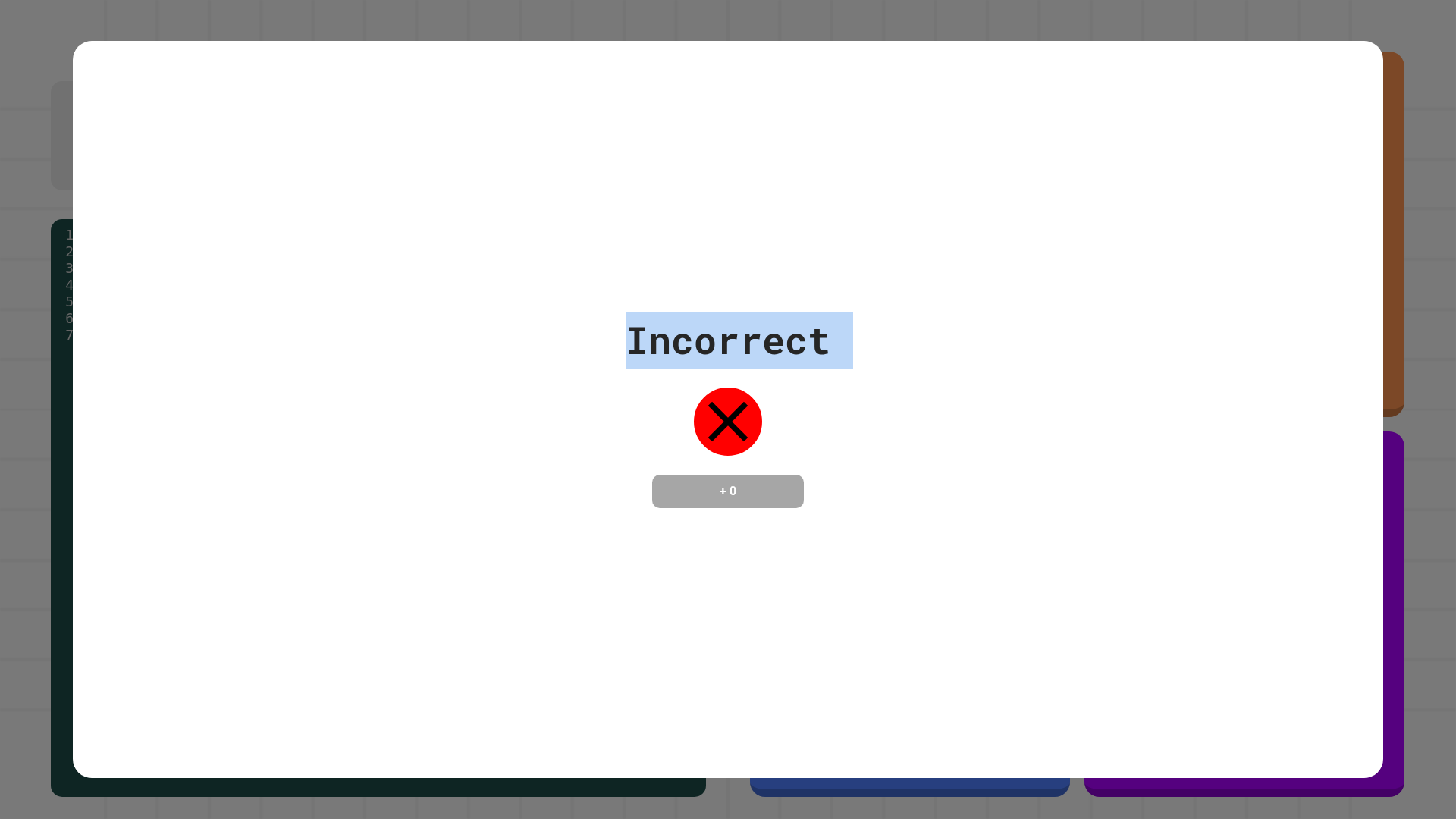
click at [647, 332] on div "Incorrect" at bounding box center [728, 340] width 204 height 57
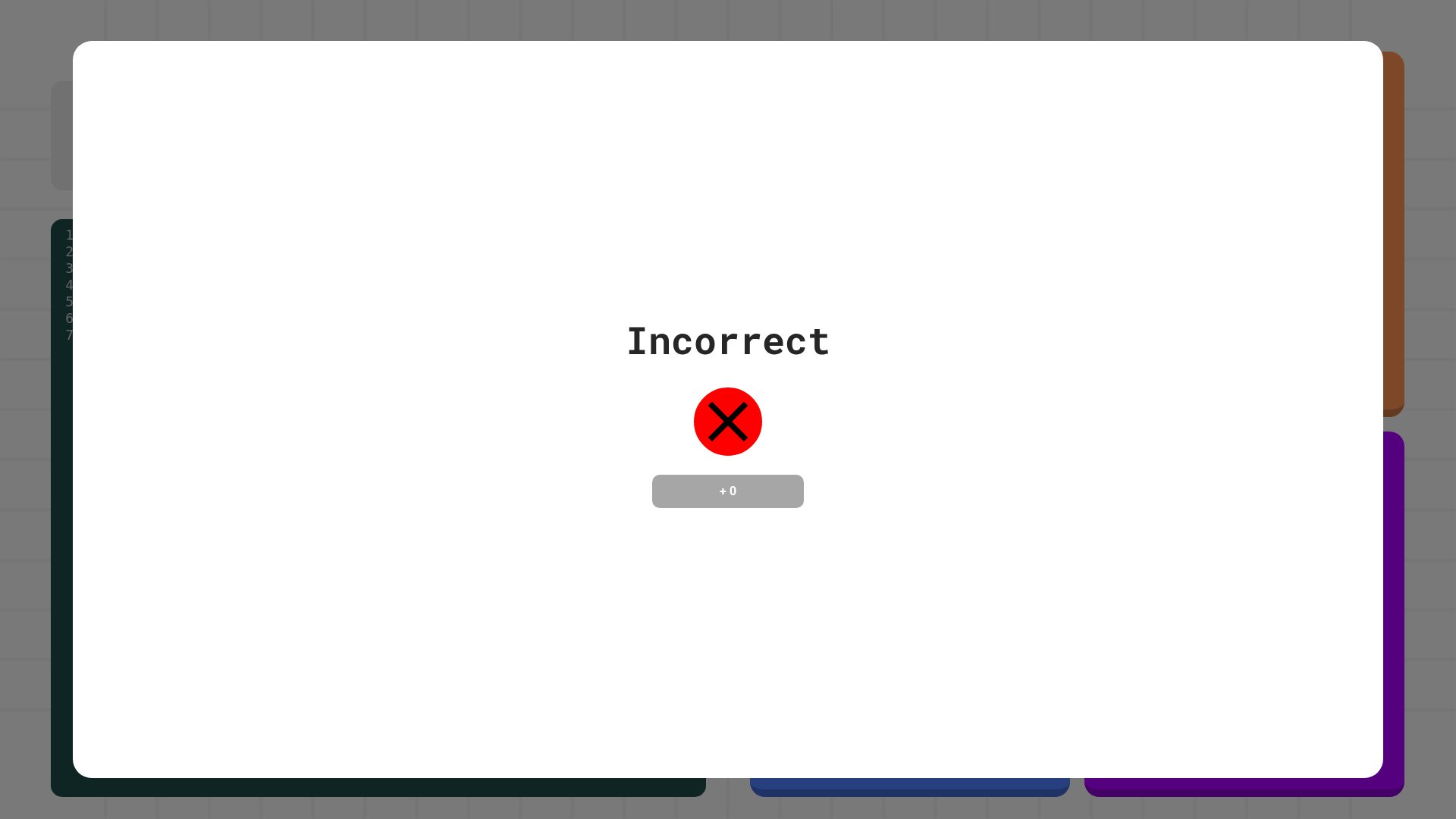
click at [647, 332] on div "Incorrect" at bounding box center [728, 340] width 204 height 57
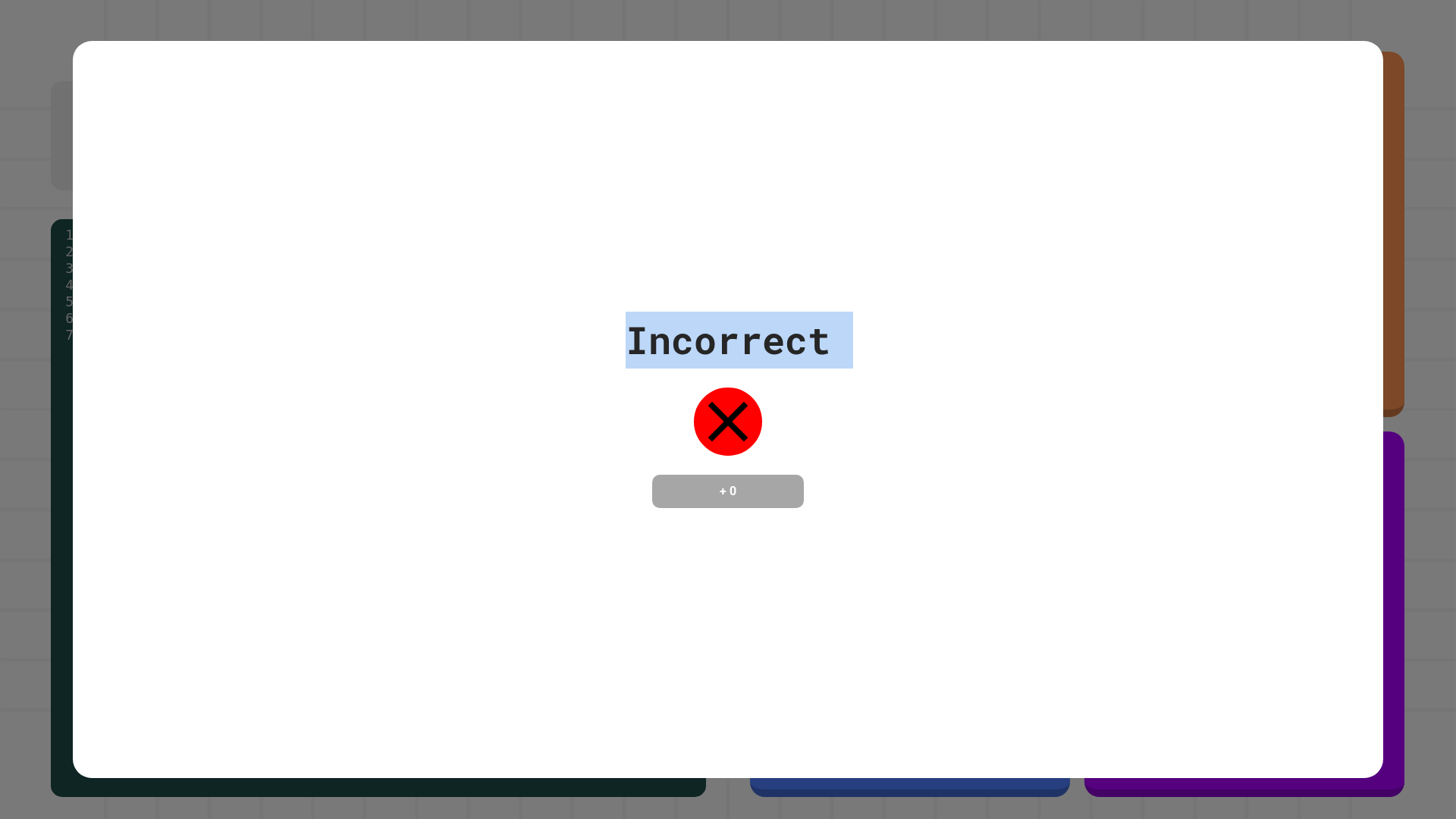
click at [647, 332] on div "Incorrect" at bounding box center [728, 340] width 204 height 57
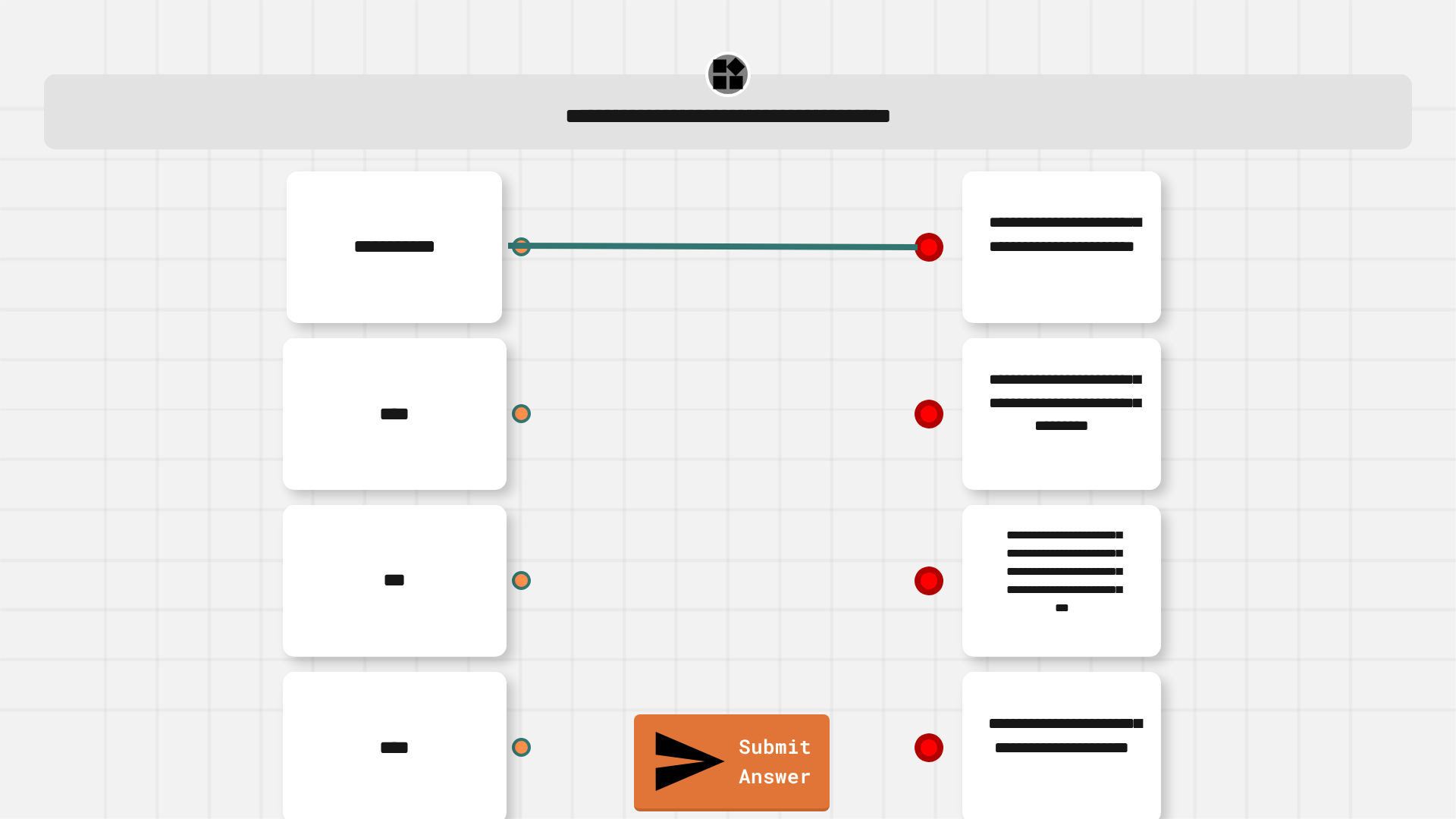
scroll to position [37, 0]
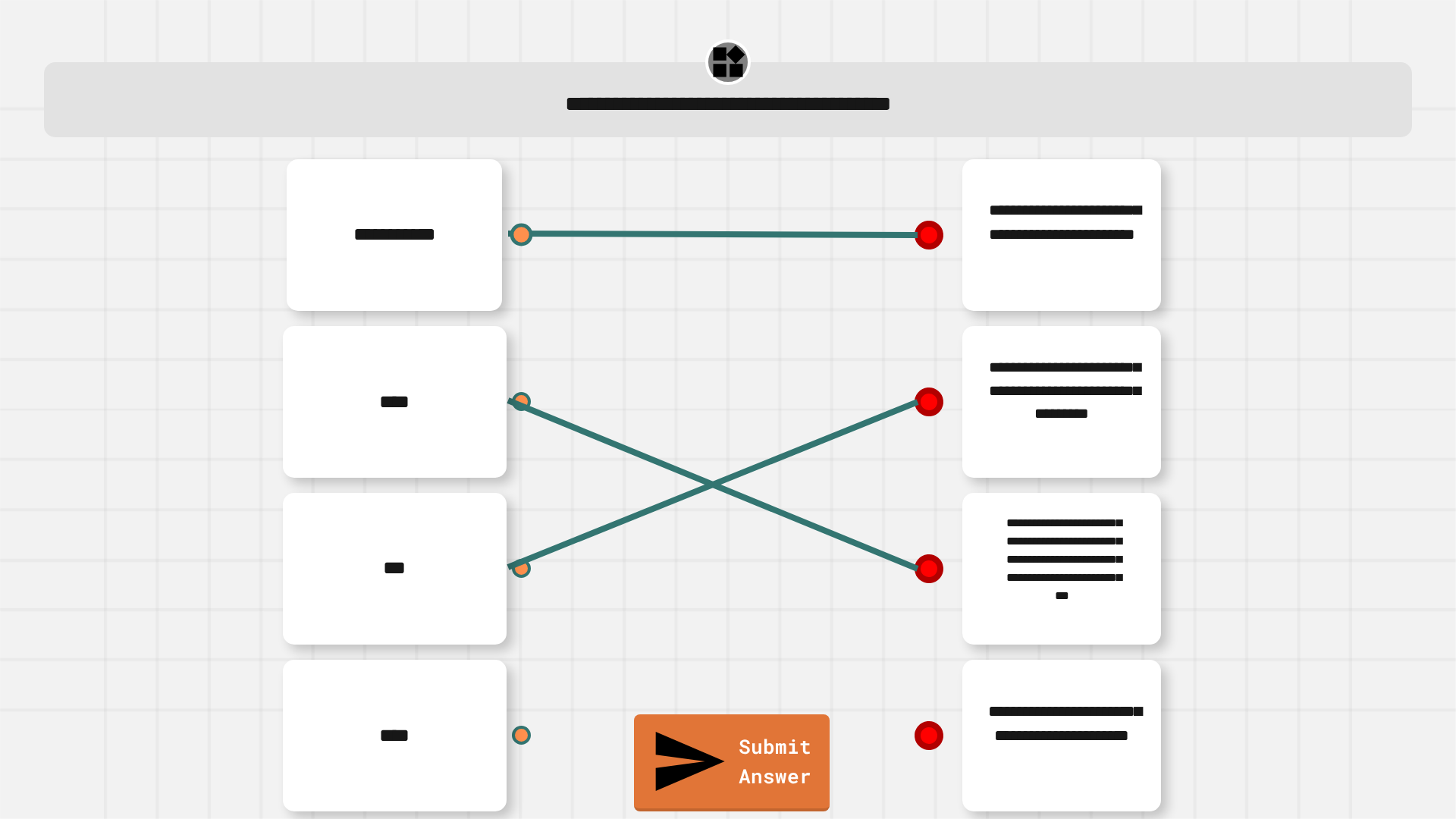
click at [518, 224] on div at bounding box center [522, 235] width 23 height 23
click at [925, 222] on icon at bounding box center [929, 235] width 25 height 25
drag, startPoint x: 923, startPoint y: 208, endPoint x: 907, endPoint y: 210, distance: 16.1
click at [923, 219] on icon at bounding box center [929, 234] width 31 height 31
click at [893, 233] on line at bounding box center [712, 234] width 410 height 2
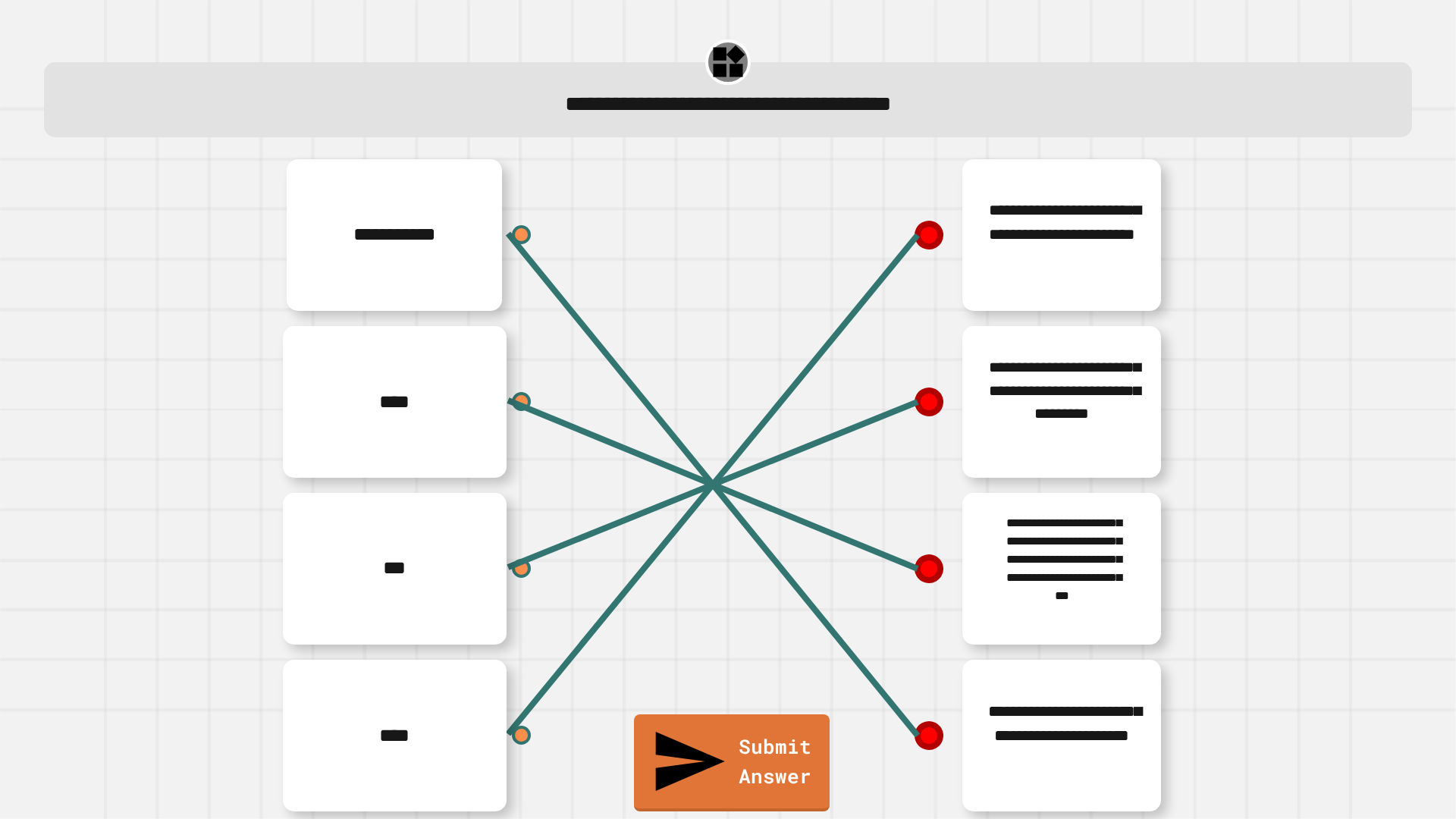
click at [923, 720] on icon at bounding box center [929, 735] width 31 height 31
click at [916, 722] on icon at bounding box center [929, 735] width 28 height 28
click at [844, 652] on div "**********" at bounding box center [956, 735] width 455 height 167
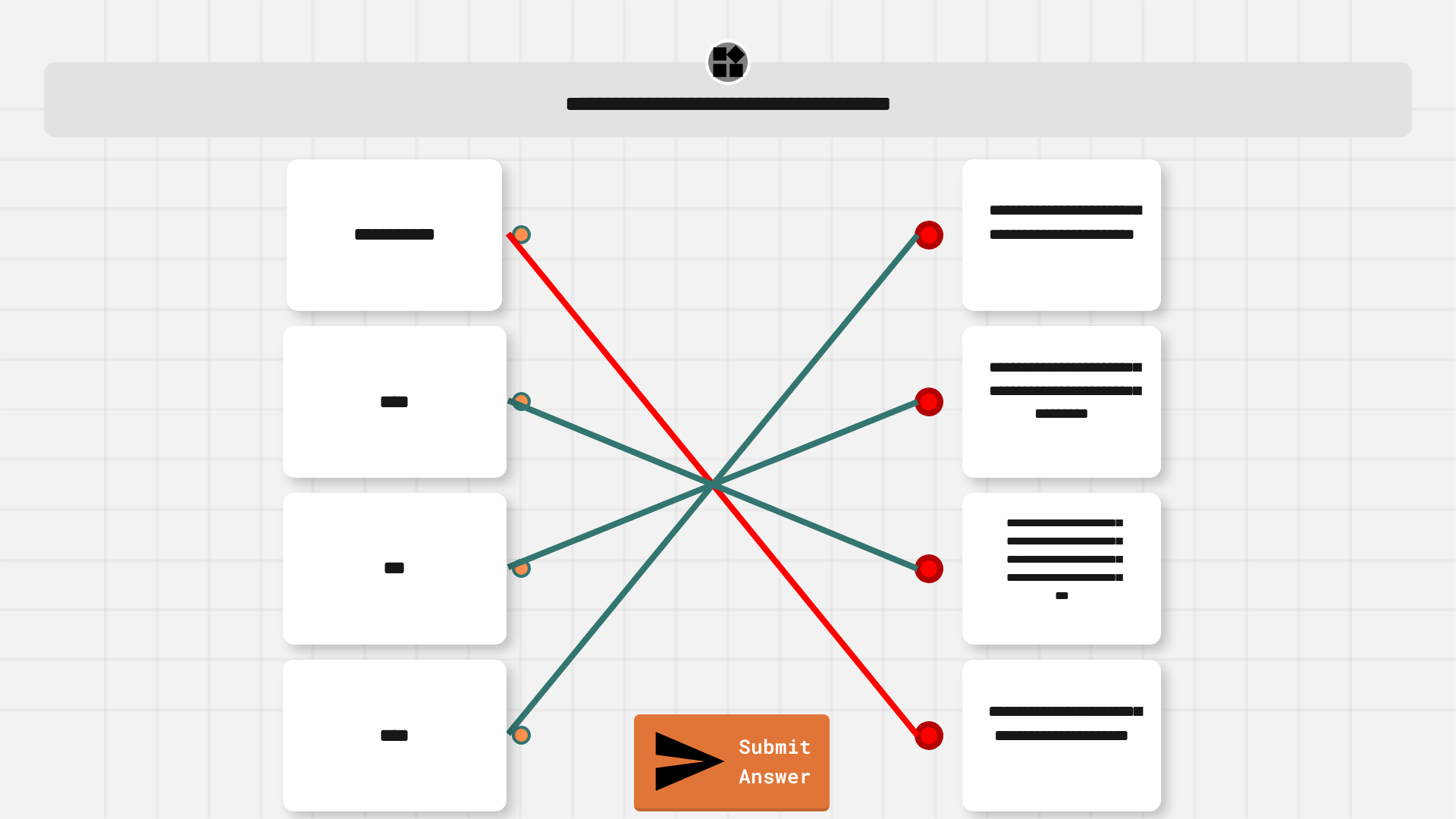
click at [850, 631] on line at bounding box center [712, 484] width 410 height 502
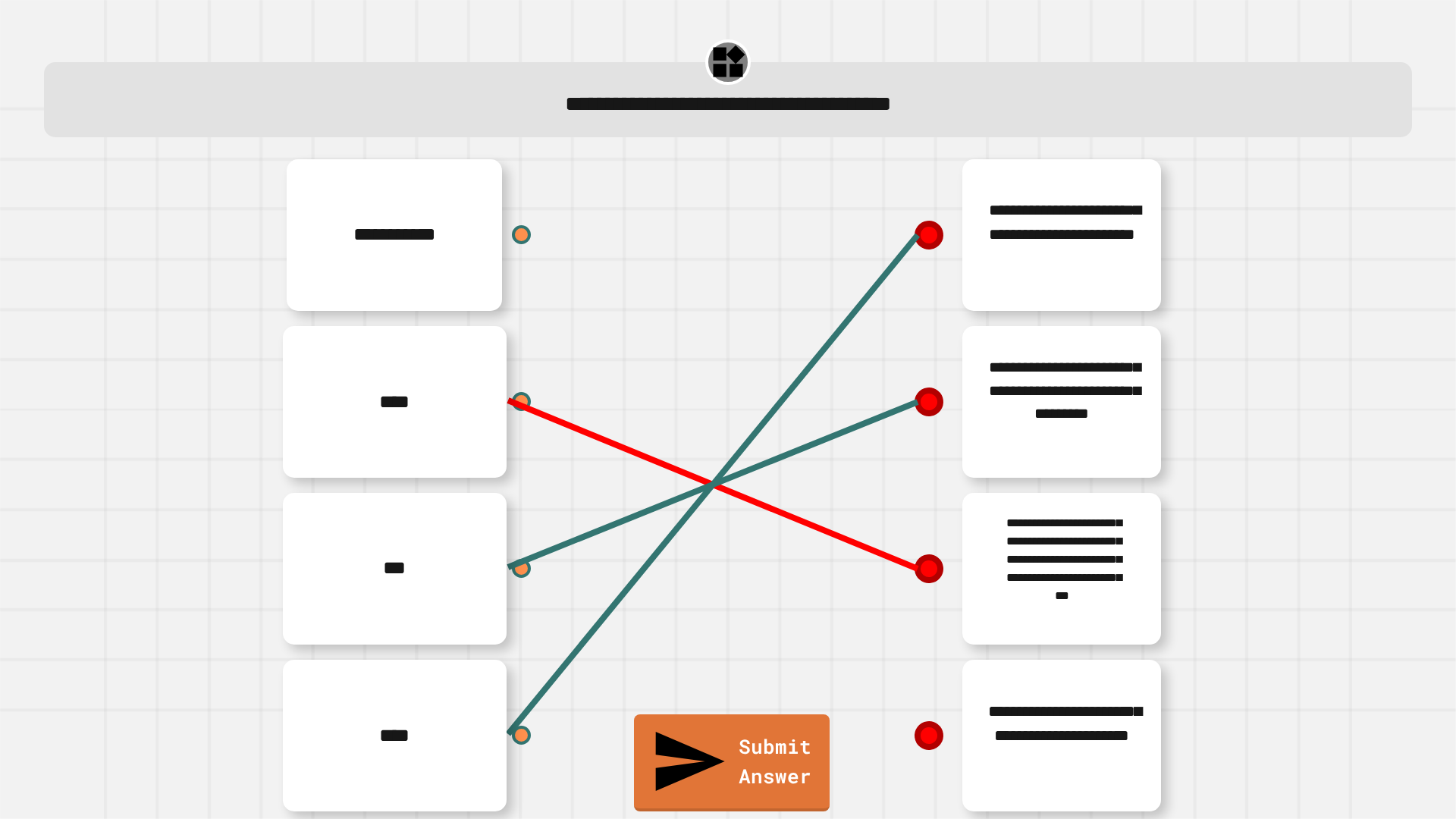
click at [893, 536] on line at bounding box center [712, 484] width 410 height 169
click at [512, 391] on div at bounding box center [522, 402] width 23 height 23
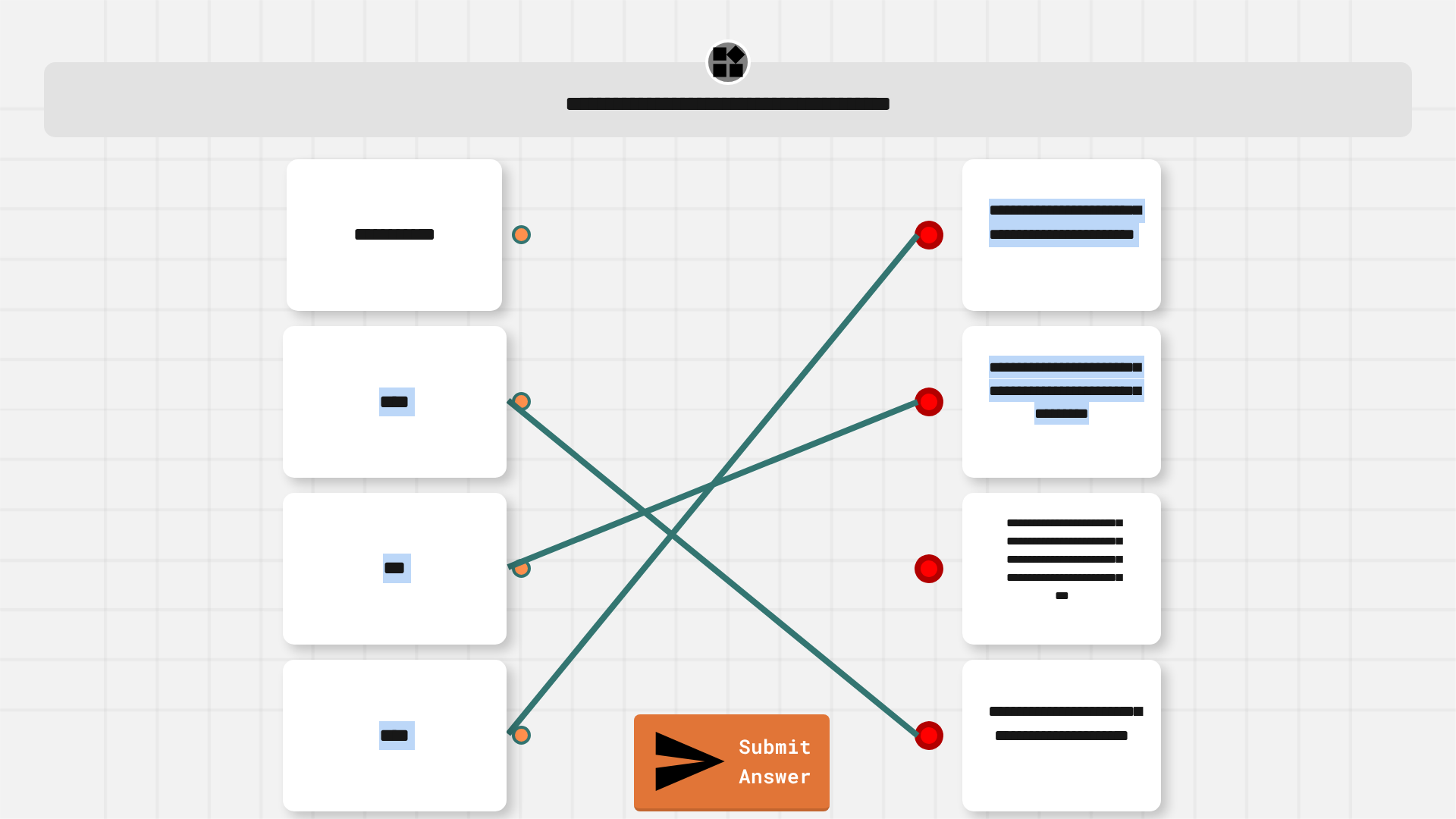
drag, startPoint x: 508, startPoint y: 226, endPoint x: 867, endPoint y: 491, distance: 446.2
click at [867, 491] on div "**********" at bounding box center [728, 485] width 910 height 667
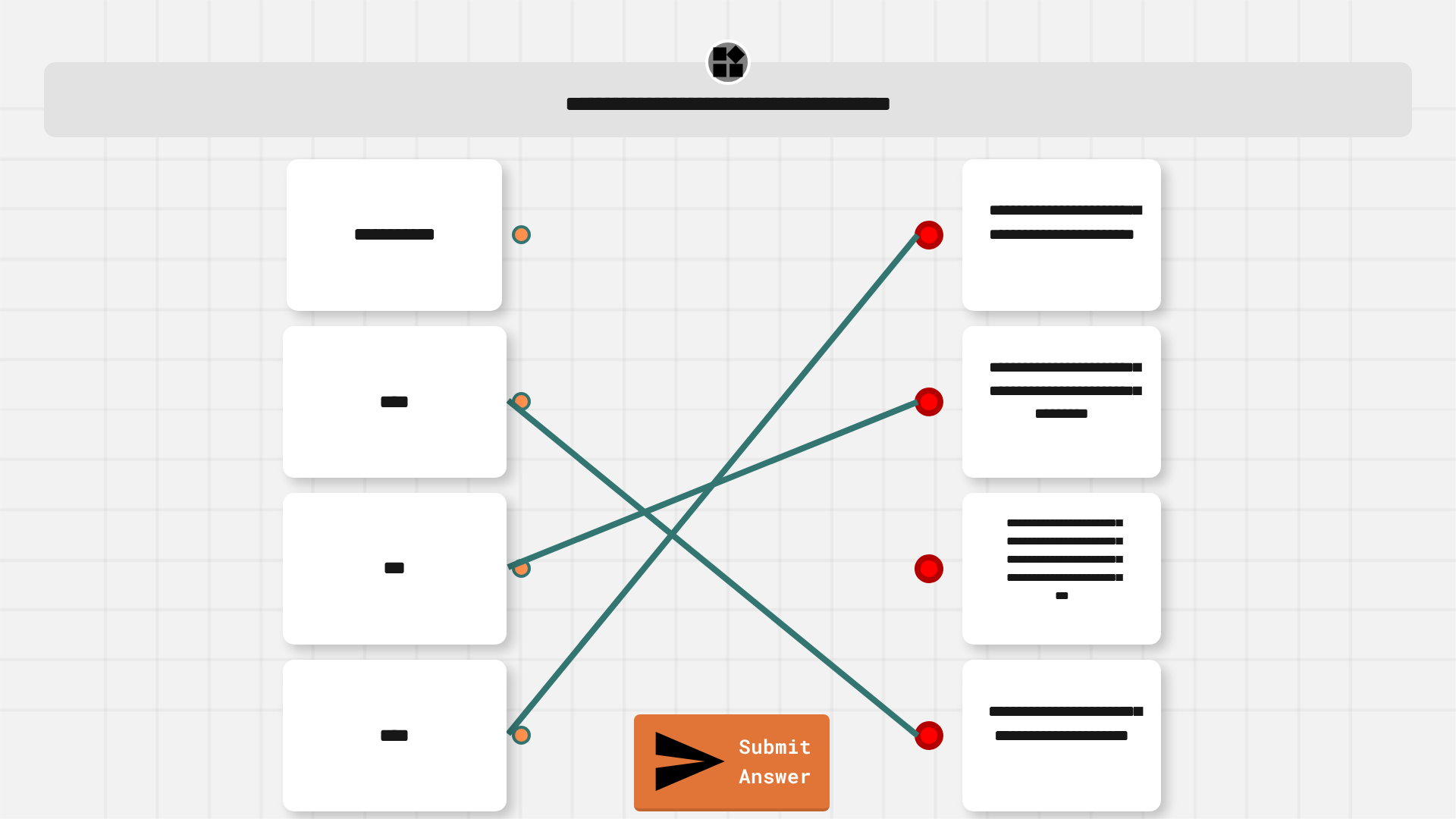
click at [556, 259] on div "**********" at bounding box center [500, 235] width 455 height 167
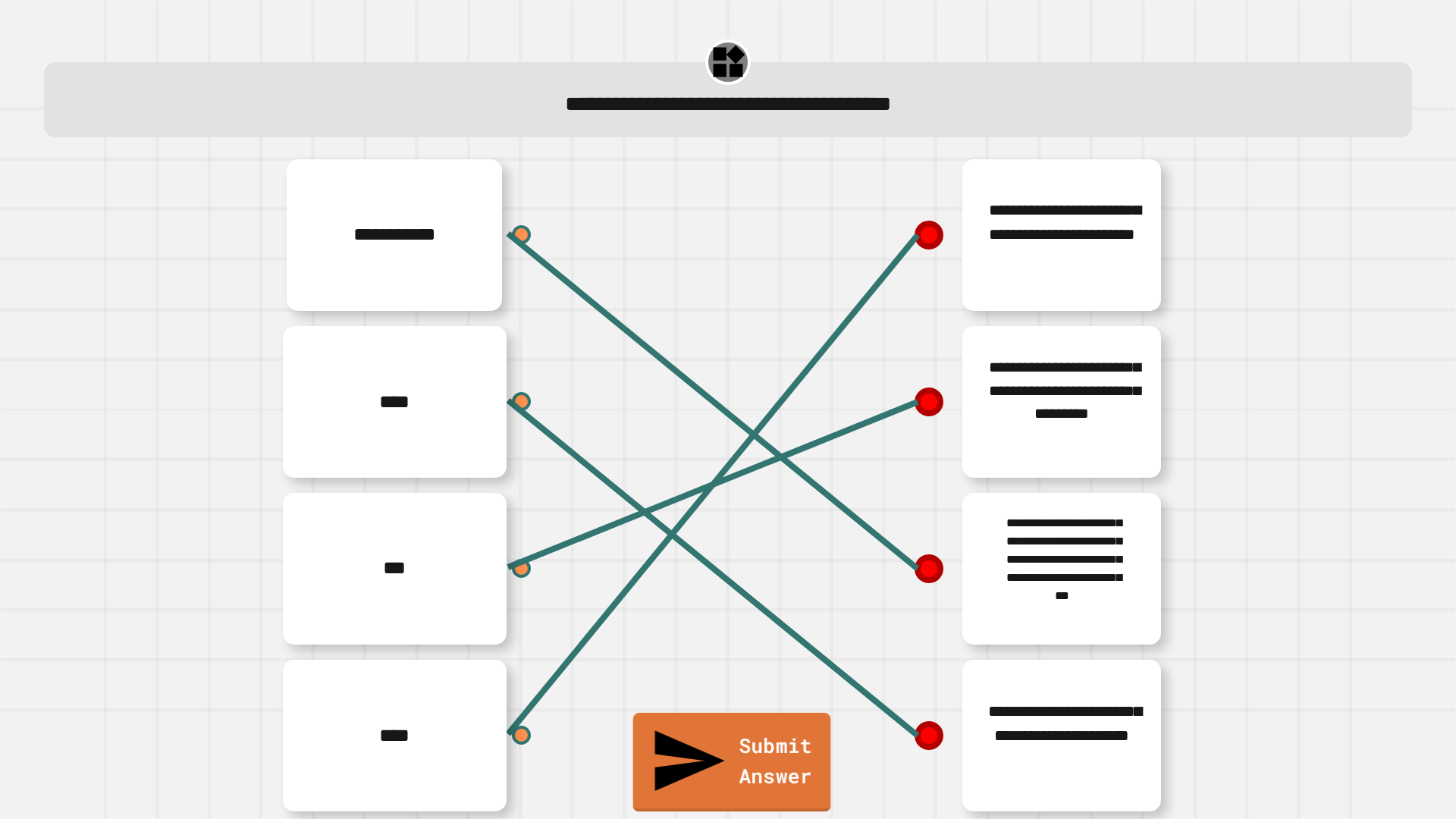
click at [774, 722] on link "Submit Answer" at bounding box center [732, 762] width 198 height 99
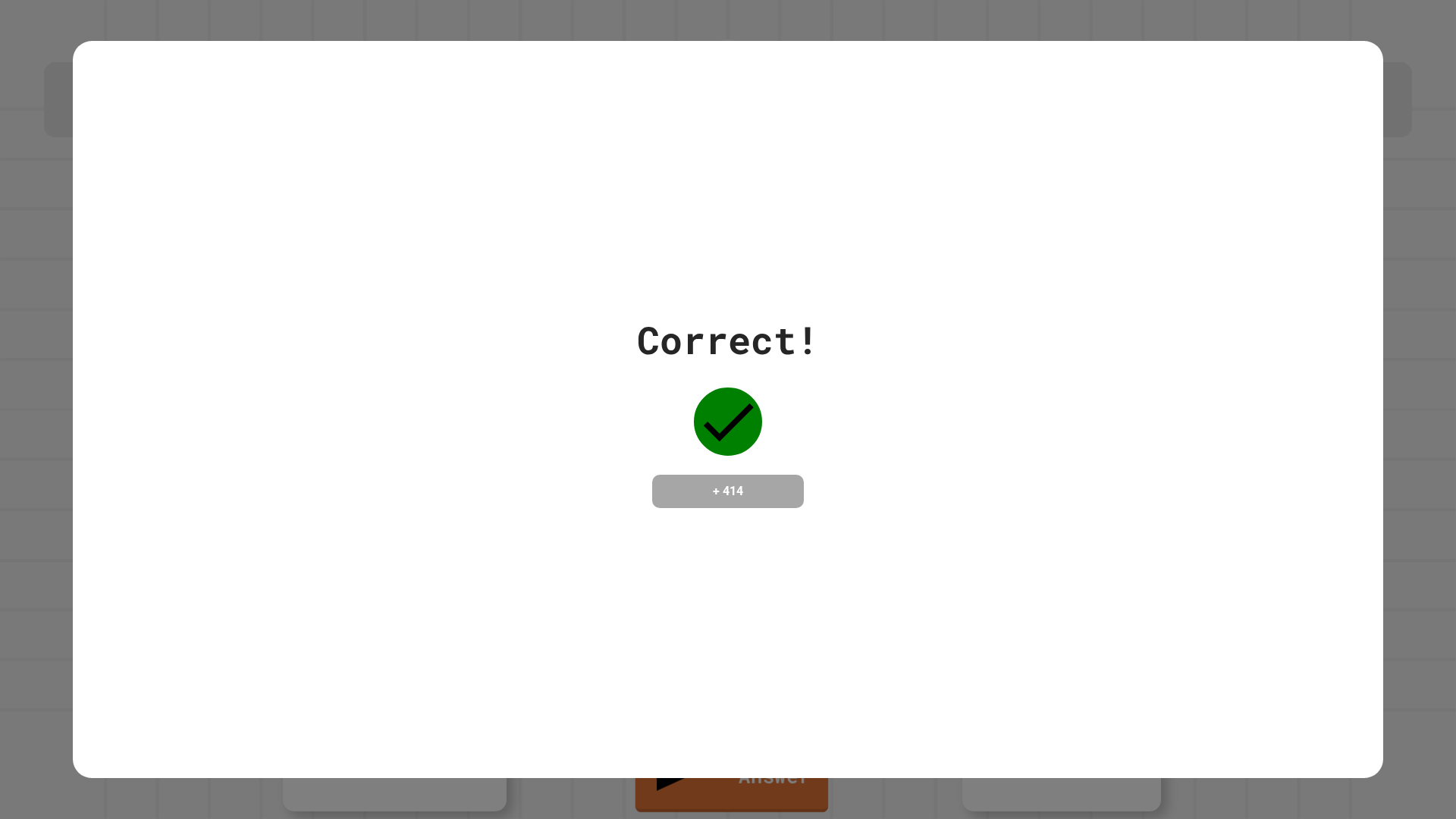
click at [942, 287] on div "Correct! + 414" at bounding box center [728, 409] width 1311 height 737
click at [855, 610] on div "Correct! + 414" at bounding box center [728, 409] width 1311 height 737
drag, startPoint x: 957, startPoint y: 483, endPoint x: 538, endPoint y: 363, distance: 435.8
click at [538, 363] on div "Correct! + 414" at bounding box center [728, 410] width 1311 height 197
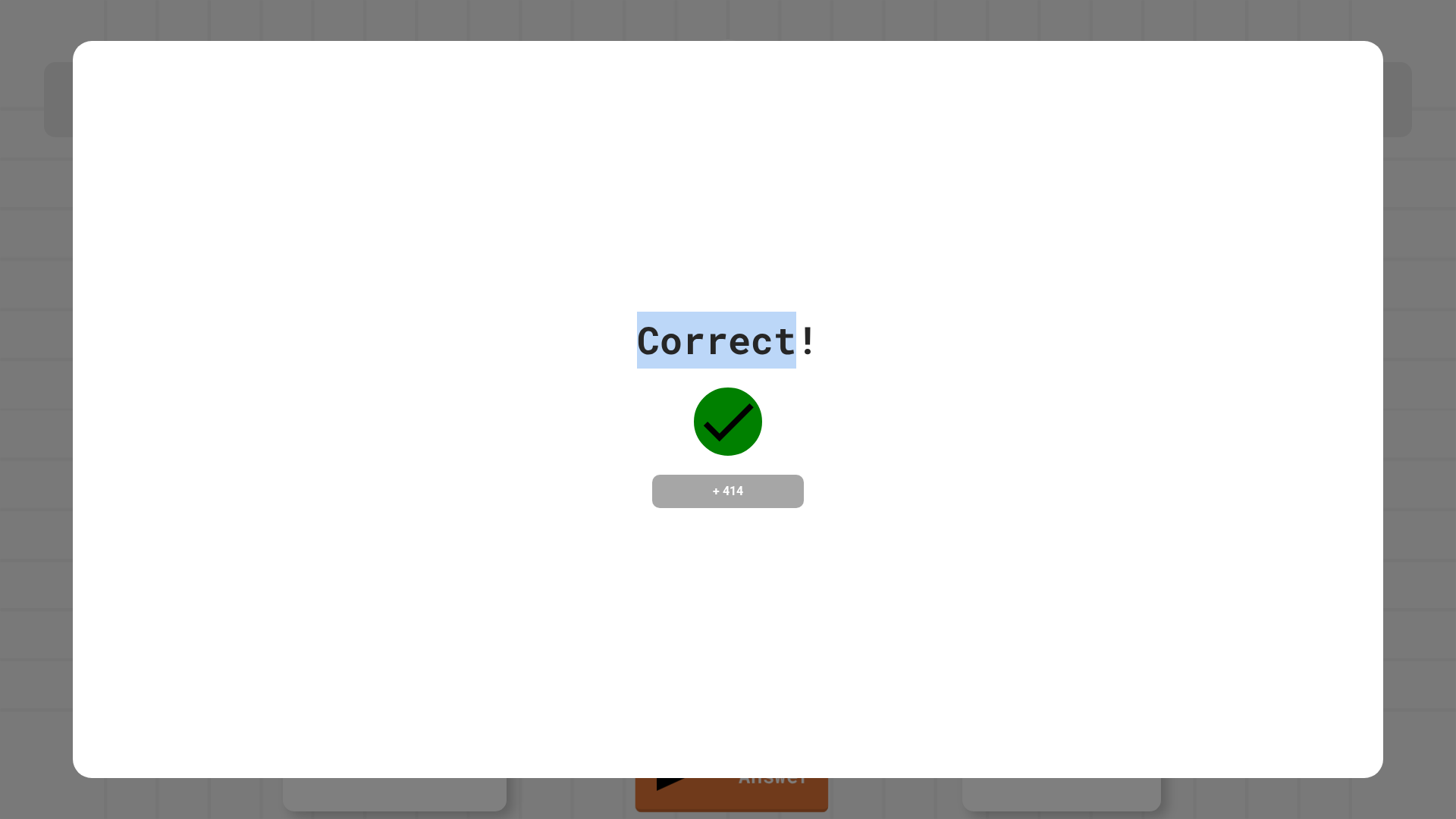
click at [538, 363] on div "Correct! + 414" at bounding box center [728, 410] width 1311 height 197
drag, startPoint x: 537, startPoint y: 370, endPoint x: 515, endPoint y: 370, distance: 22.0
click at [515, 370] on div "Correct! + 414" at bounding box center [728, 410] width 1311 height 197
drag, startPoint x: 514, startPoint y: 370, endPoint x: 377, endPoint y: 352, distance: 138.2
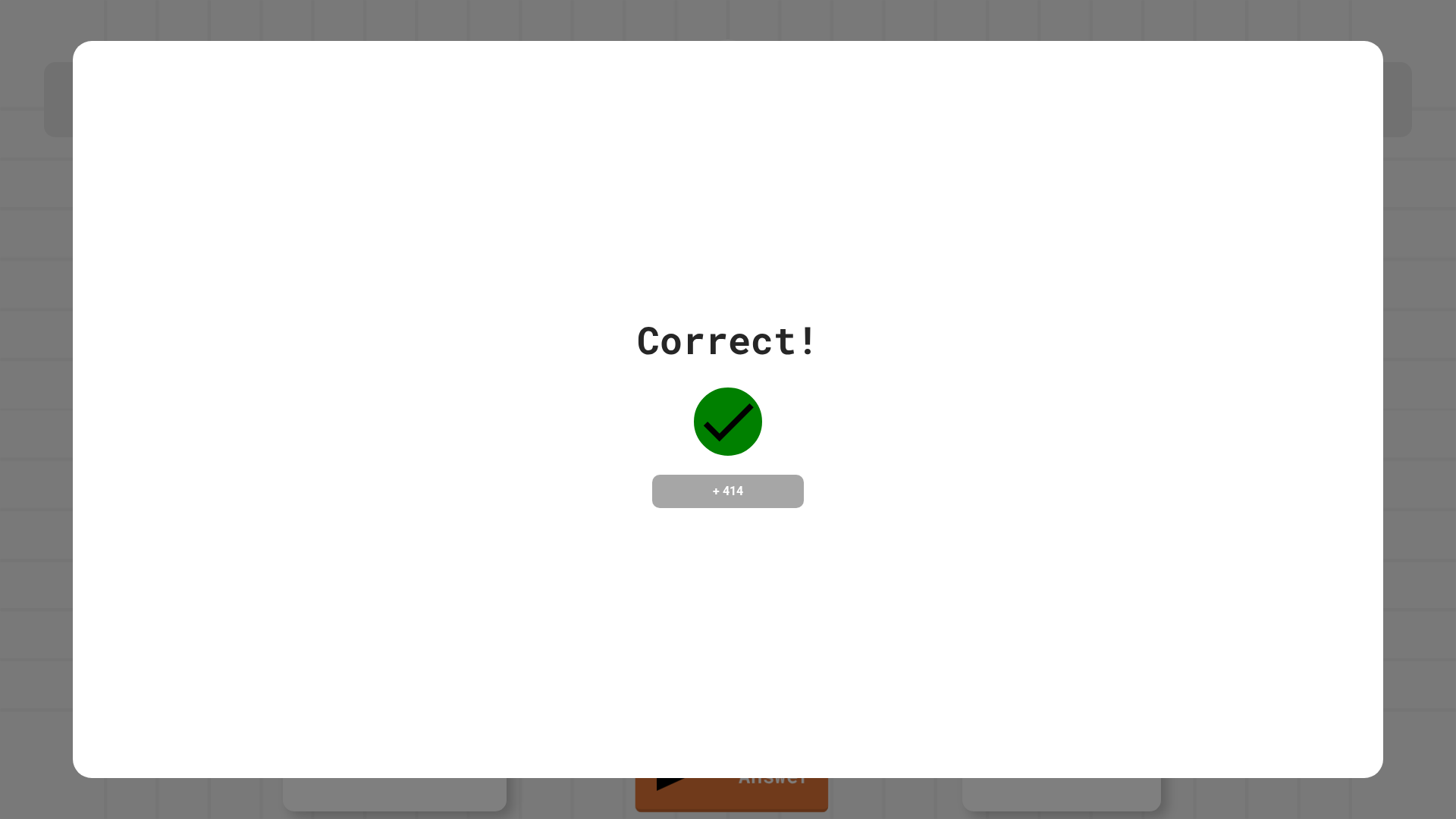
click at [377, 352] on div "Correct! + 414" at bounding box center [728, 410] width 1311 height 197
drag, startPoint x: 377, startPoint y: 352, endPoint x: 370, endPoint y: 348, distance: 8.1
click at [370, 348] on div "Correct! + 414" at bounding box center [728, 410] width 1311 height 197
drag, startPoint x: 370, startPoint y: 348, endPoint x: 351, endPoint y: 345, distance: 19.2
click at [351, 345] on div "Correct! + 414" at bounding box center [728, 410] width 1311 height 197
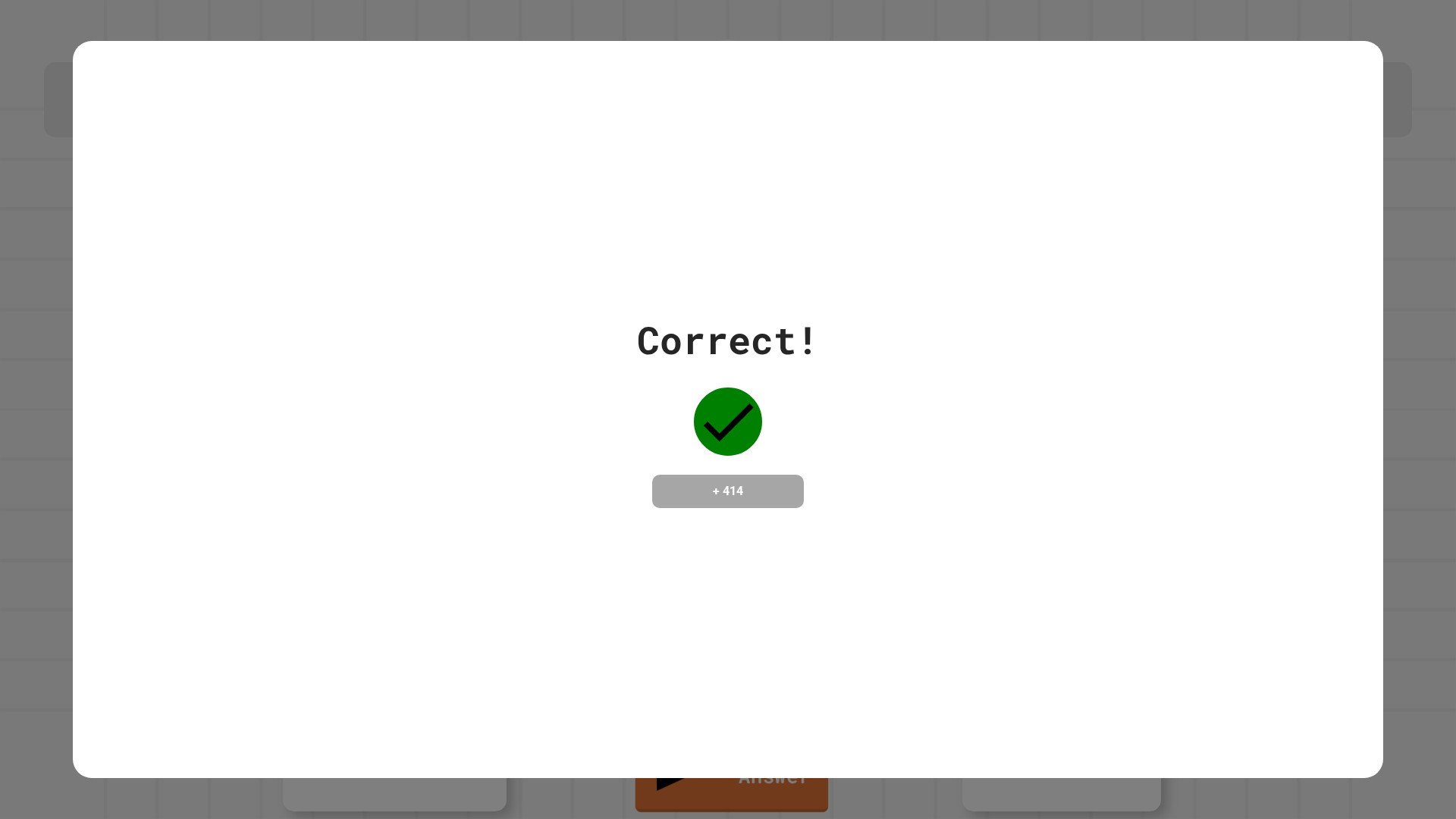
drag, startPoint x: 393, startPoint y: 425, endPoint x: 892, endPoint y: 499, distance: 504.5
click at [892, 499] on div "Correct! + 414" at bounding box center [728, 410] width 1311 height 197
drag, startPoint x: 897, startPoint y: 495, endPoint x: 395, endPoint y: 356, distance: 520.9
drag, startPoint x: 395, startPoint y: 356, endPoint x: 364, endPoint y: 331, distance: 39.8
drag, startPoint x: 364, startPoint y: 331, endPoint x: 877, endPoint y: 341, distance: 513.1
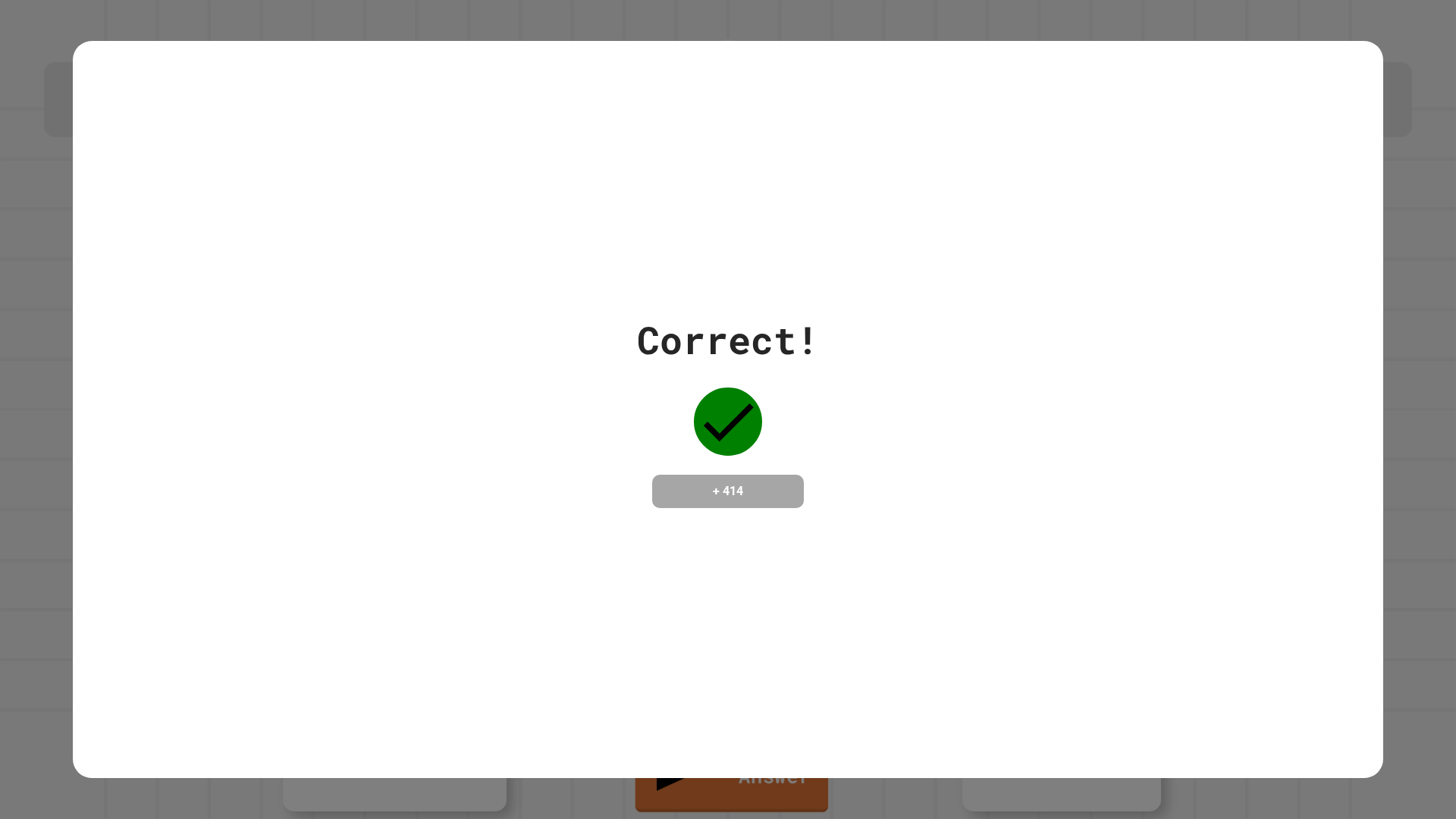
click at [877, 341] on div "Correct! + 414" at bounding box center [728, 410] width 1311 height 197
drag, startPoint x: 340, startPoint y: 312, endPoint x: 893, endPoint y: 414, distance: 562.3
click at [893, 414] on div "Correct! + 414" at bounding box center [728, 410] width 1311 height 197
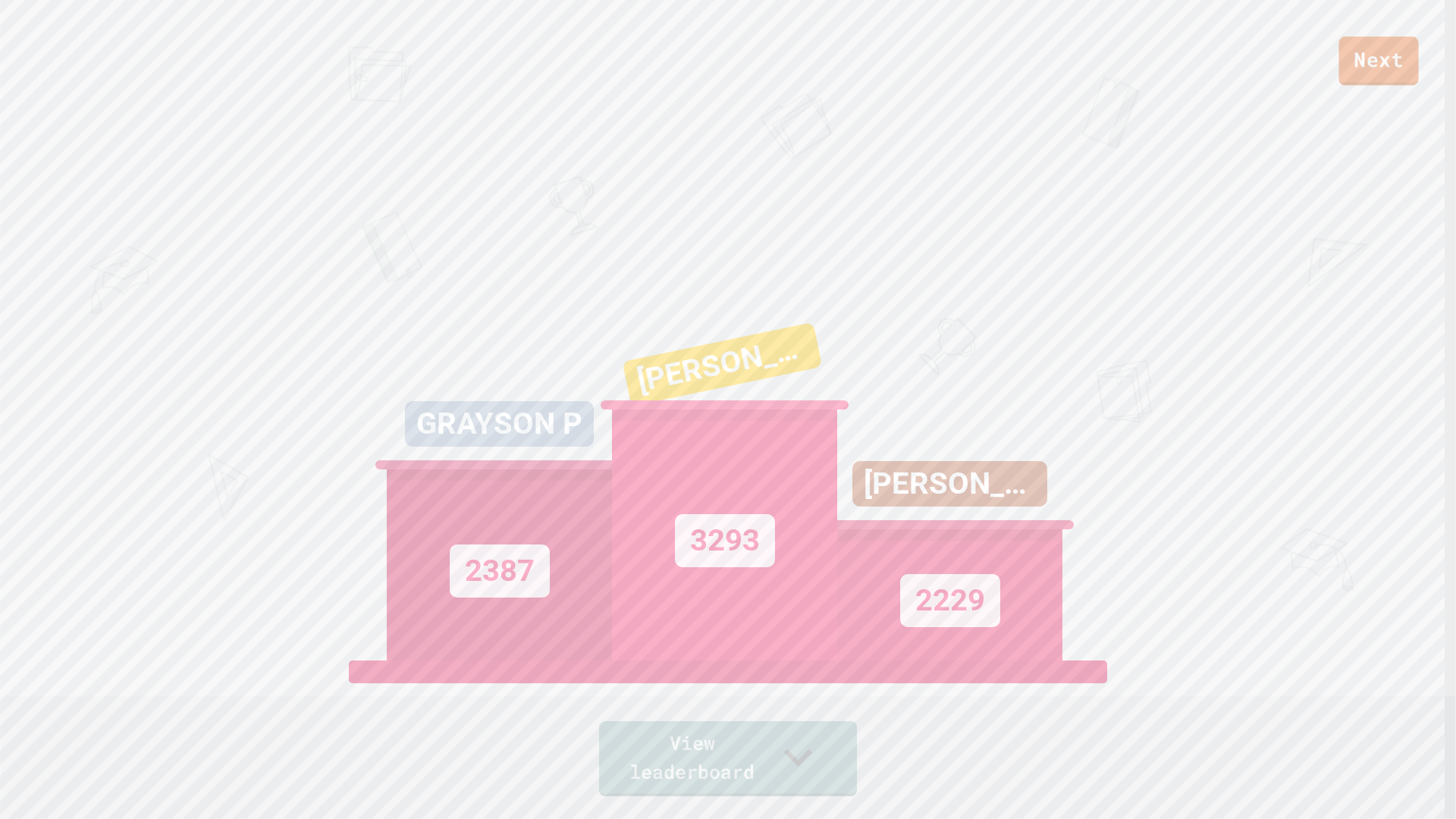
click at [1375, 59] on link "Next" at bounding box center [1379, 61] width 80 height 49
